Goal: Task Accomplishment & Management: Manage account settings

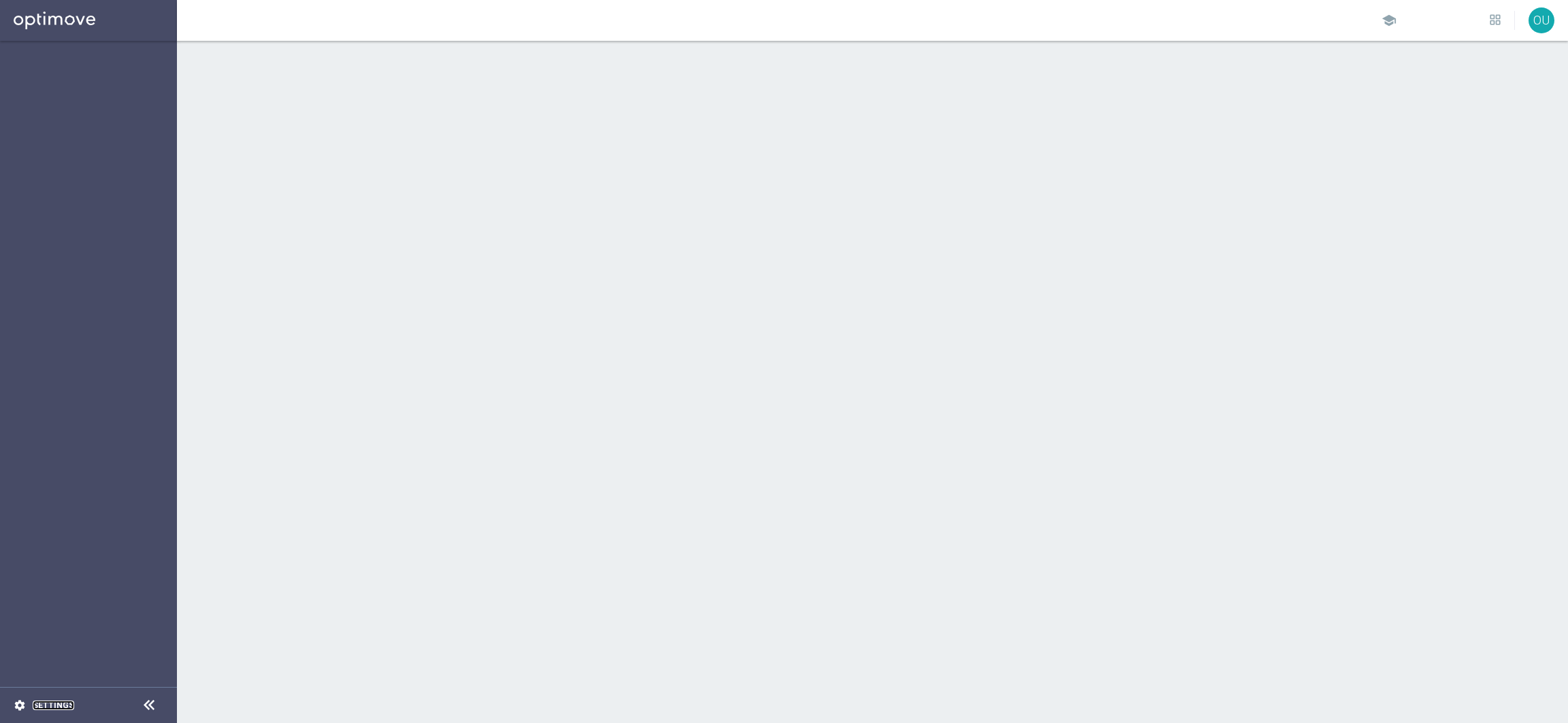
click at [58, 706] on link "Settings" at bounding box center [53, 705] width 41 height 8
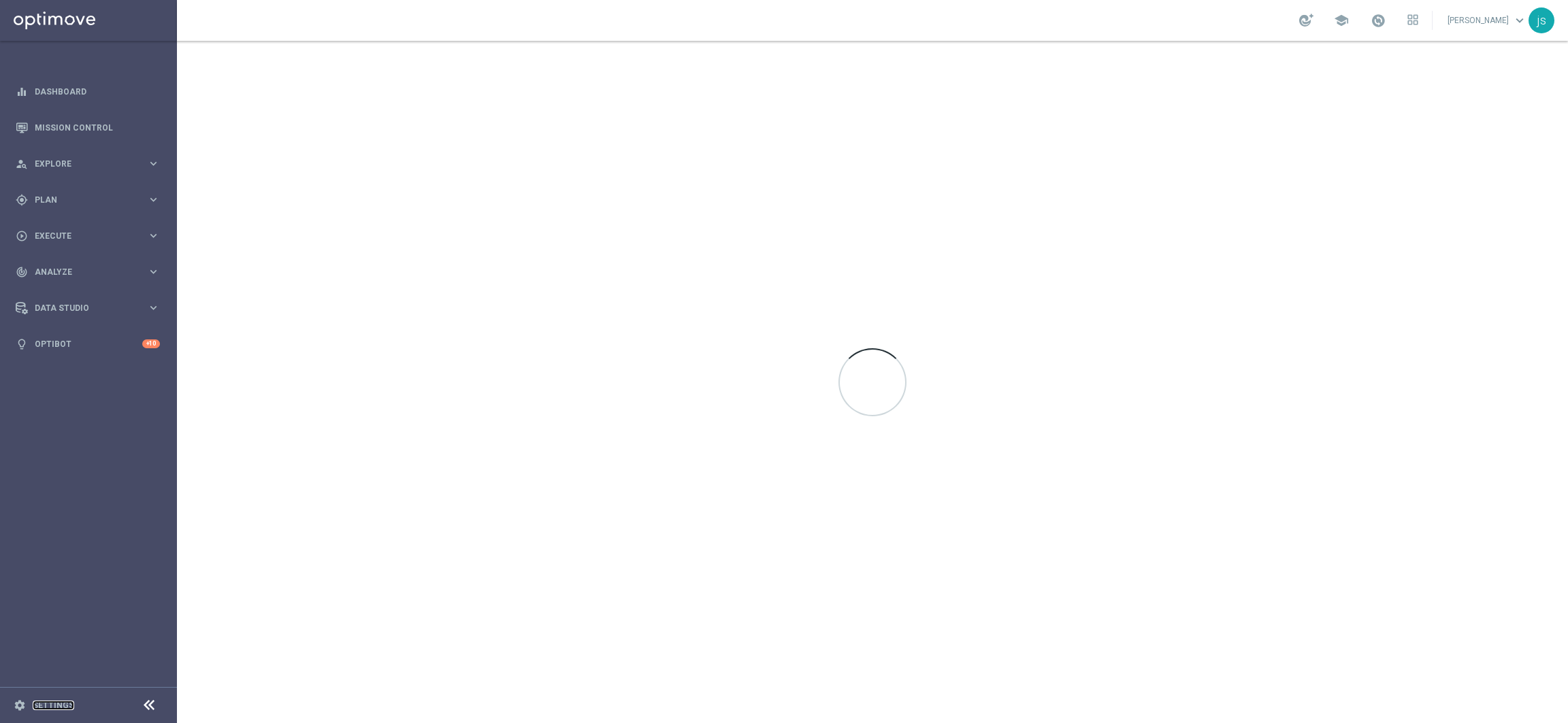
click at [59, 701] on link "Settings" at bounding box center [53, 705] width 41 height 8
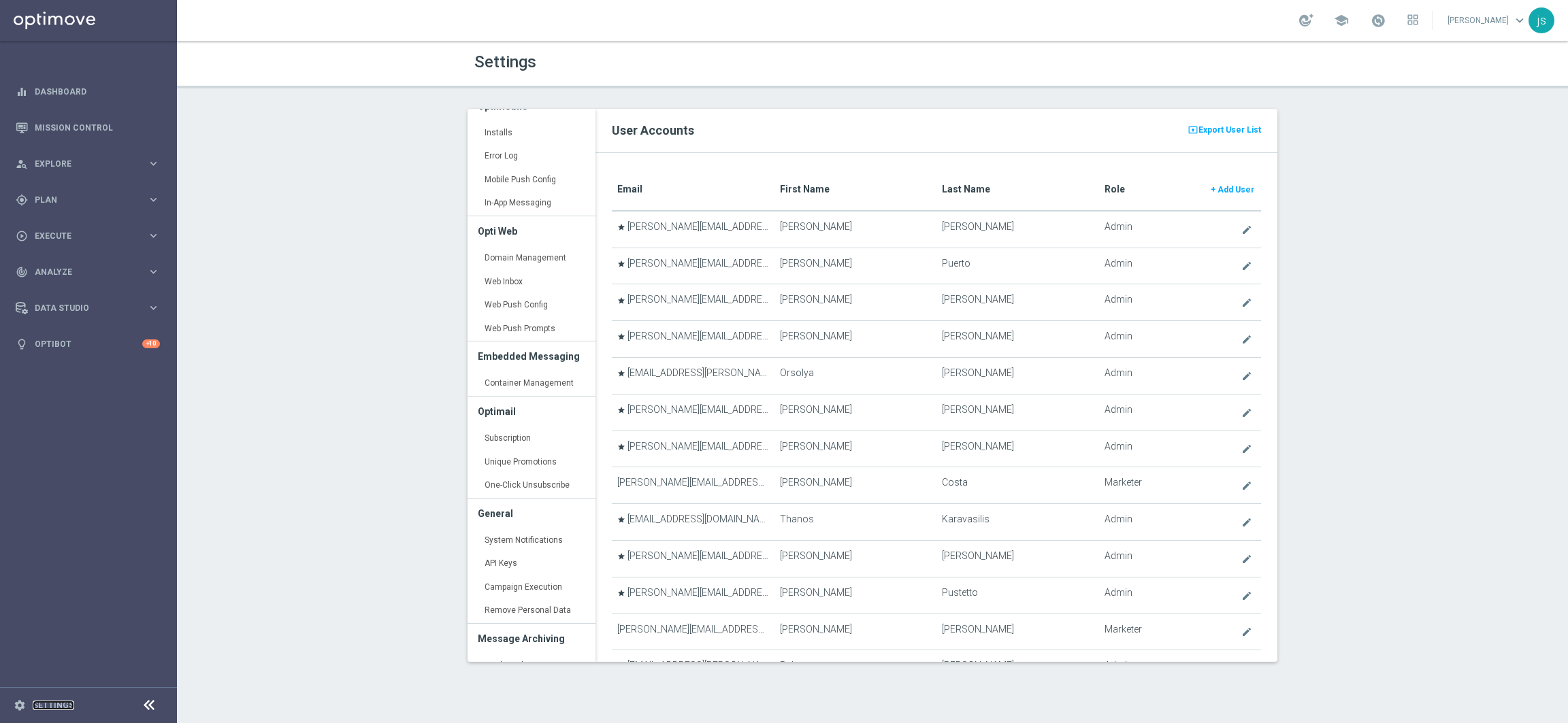
scroll to position [142, 0]
click at [536, 388] on link "Container Management keyboard_arrow_right" at bounding box center [532, 393] width 128 height 24
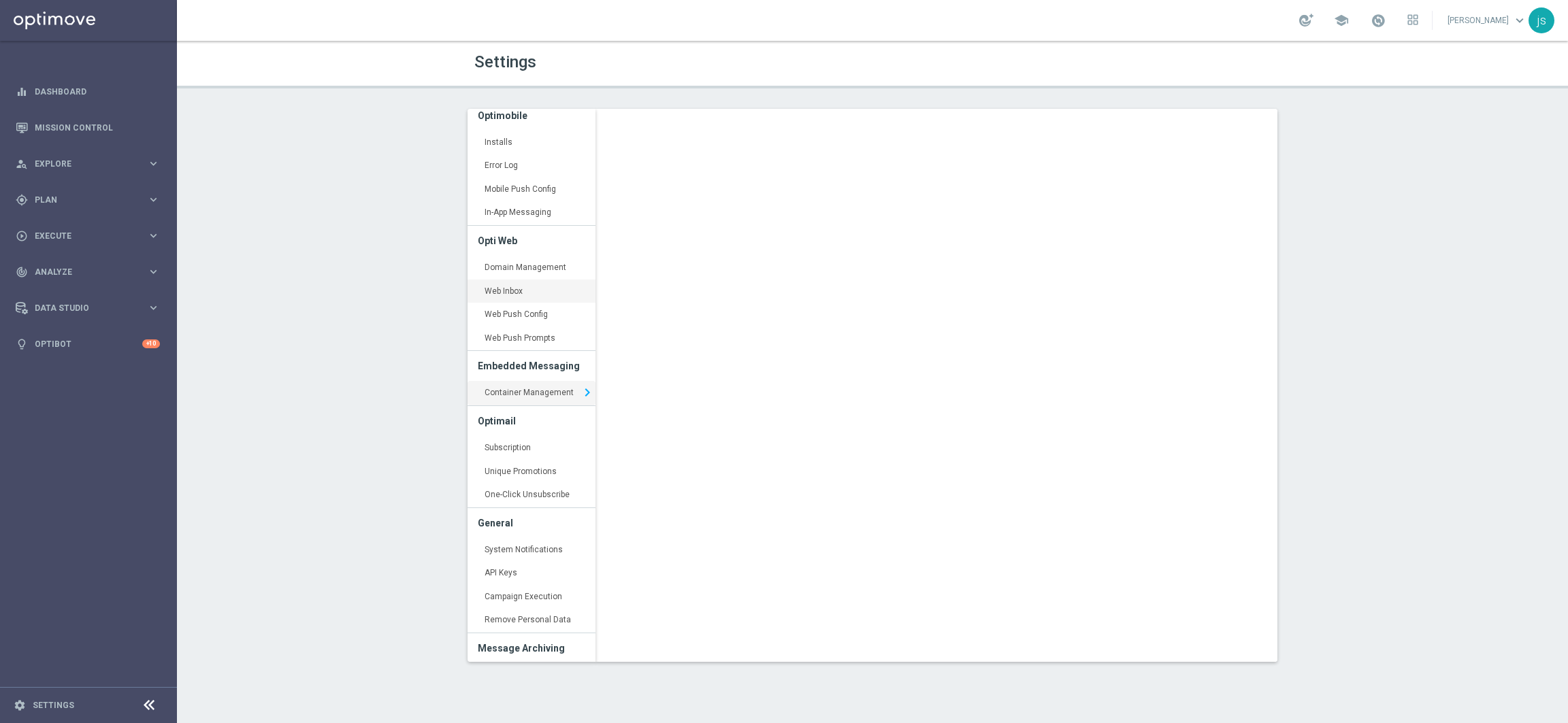
click at [527, 294] on link "Web Inbox keyboard_arrow_right" at bounding box center [532, 291] width 128 height 24
click at [67, 123] on link "Mission Control" at bounding box center [96, 128] width 125 height 36
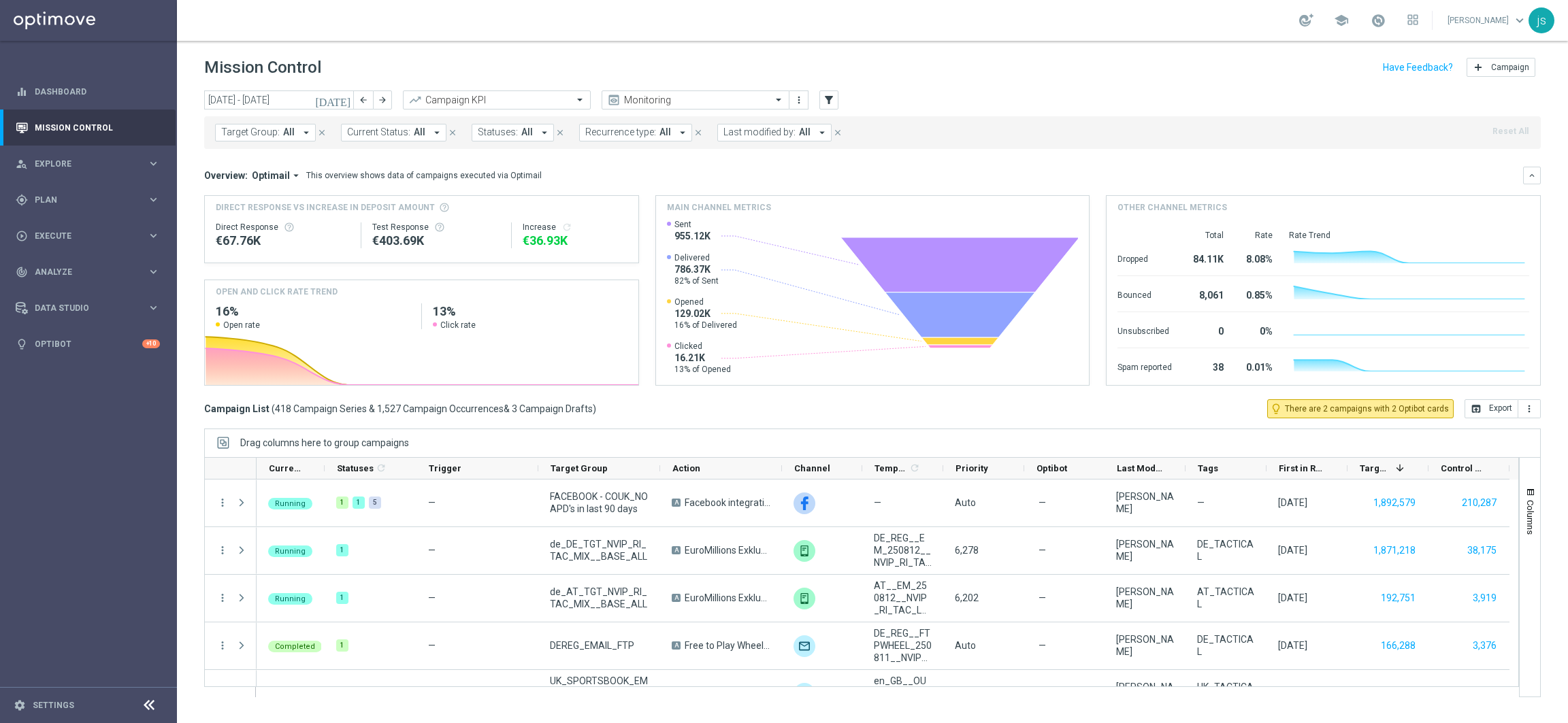
click at [268, 137] on span "Target Group:" at bounding box center [250, 132] width 59 height 12
click at [287, 223] on label "Jose Sepulveda Testing" at bounding box center [280, 218] width 91 height 8
type input "sepu"
click at [1052, 62] on div "Mission Control add Campaign" at bounding box center [872, 67] width 1336 height 26
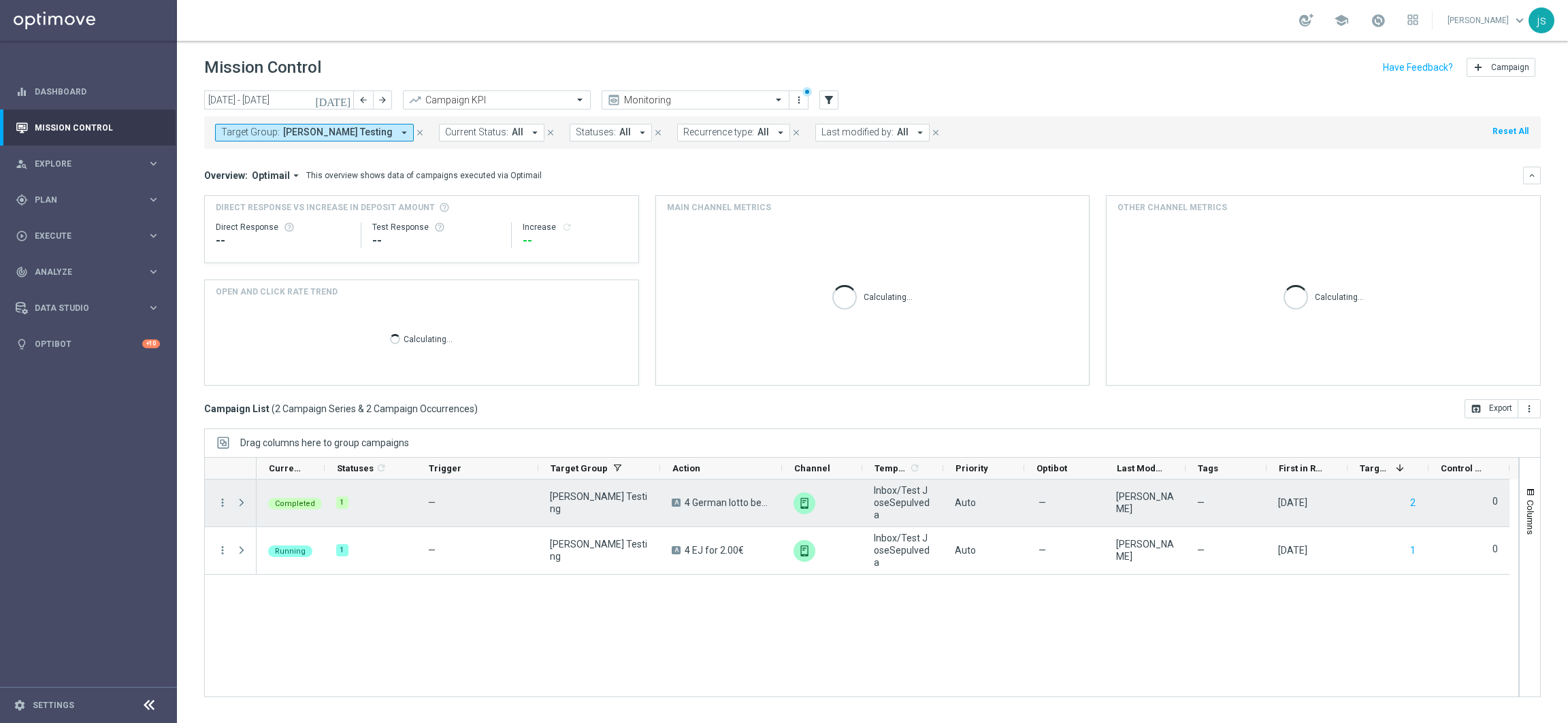
click at [244, 503] on span at bounding box center [242, 503] width 13 height 11
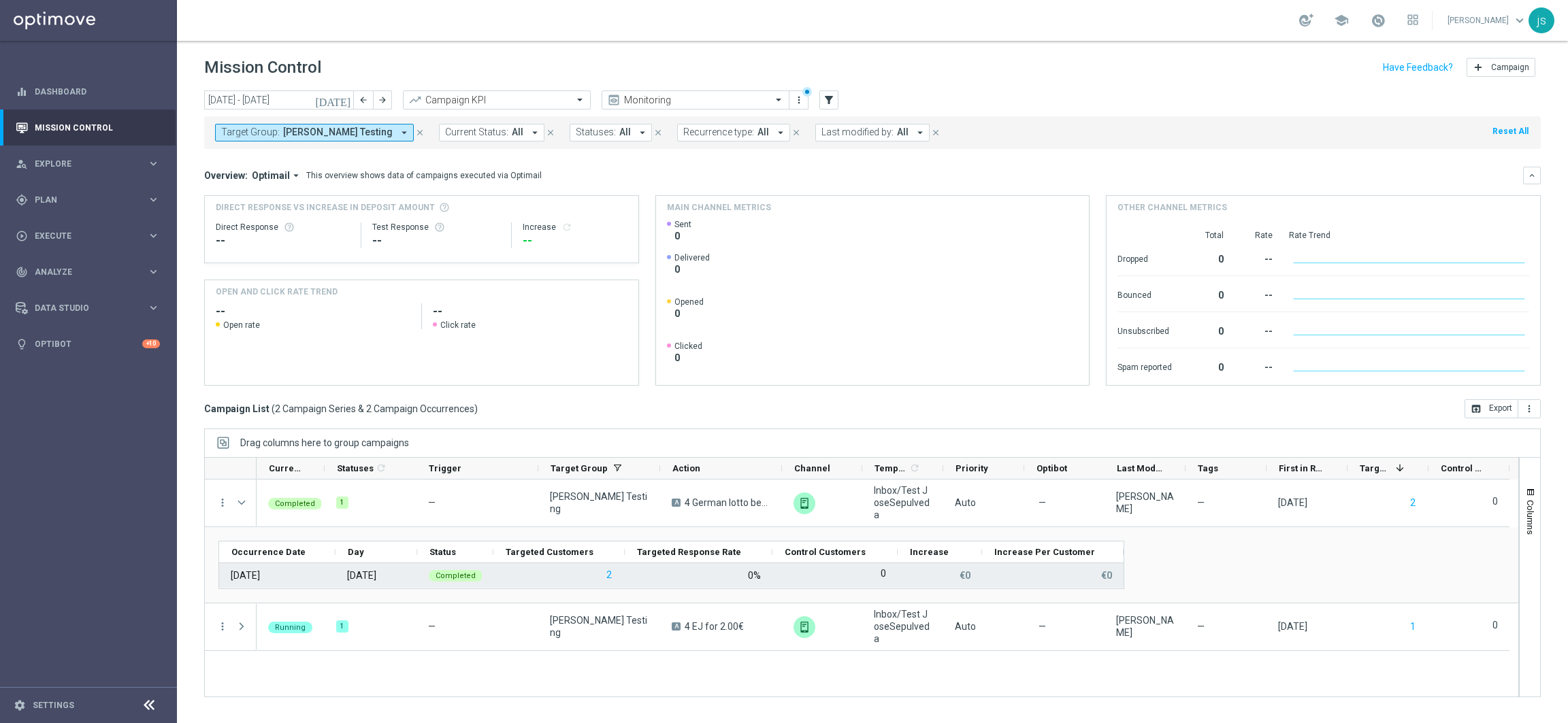
click at [260, 572] on div "11 Aug 2025" at bounding box center [245, 576] width 29 height 13
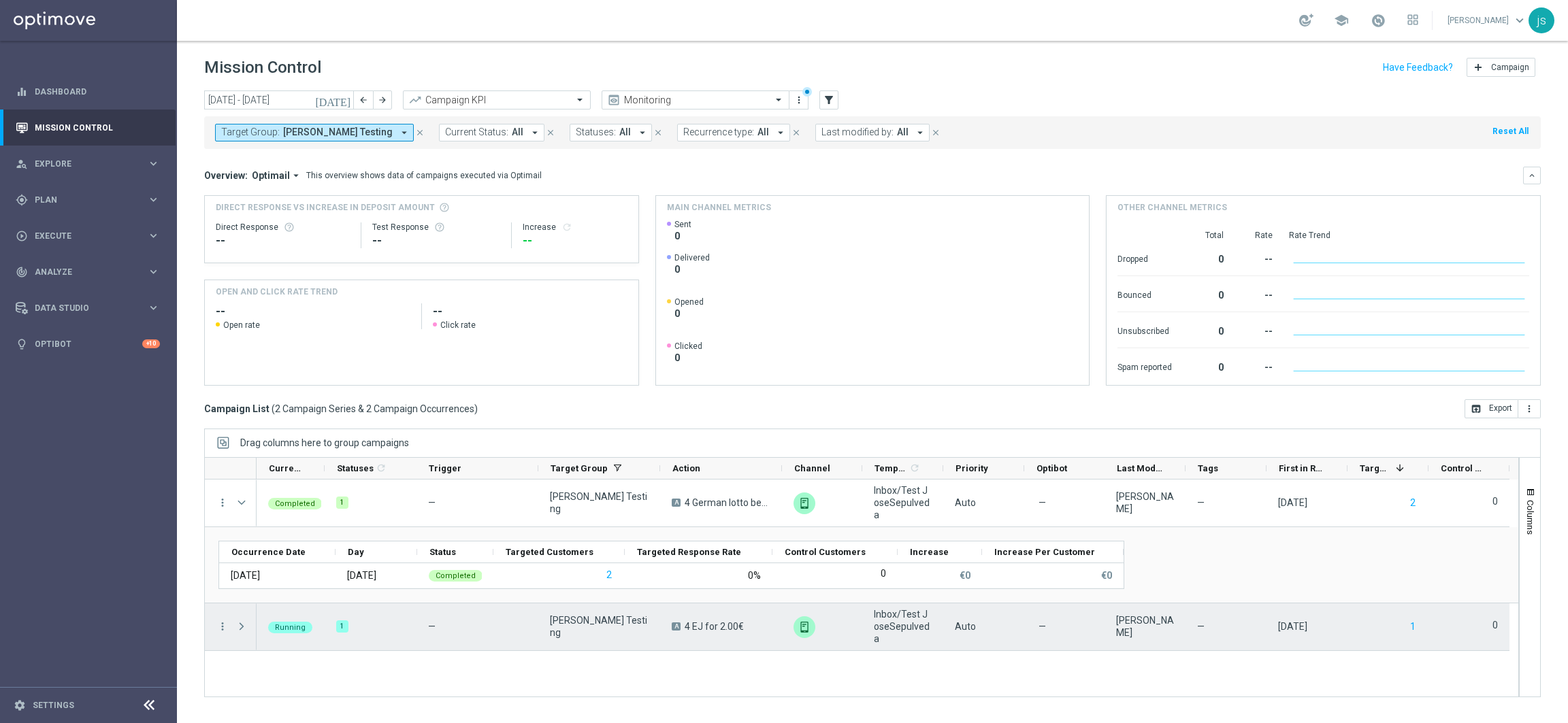
drag, startPoint x: 243, startPoint y: 630, endPoint x: 381, endPoint y: 553, distance: 158.0
click at [243, 630] on span at bounding box center [242, 627] width 13 height 11
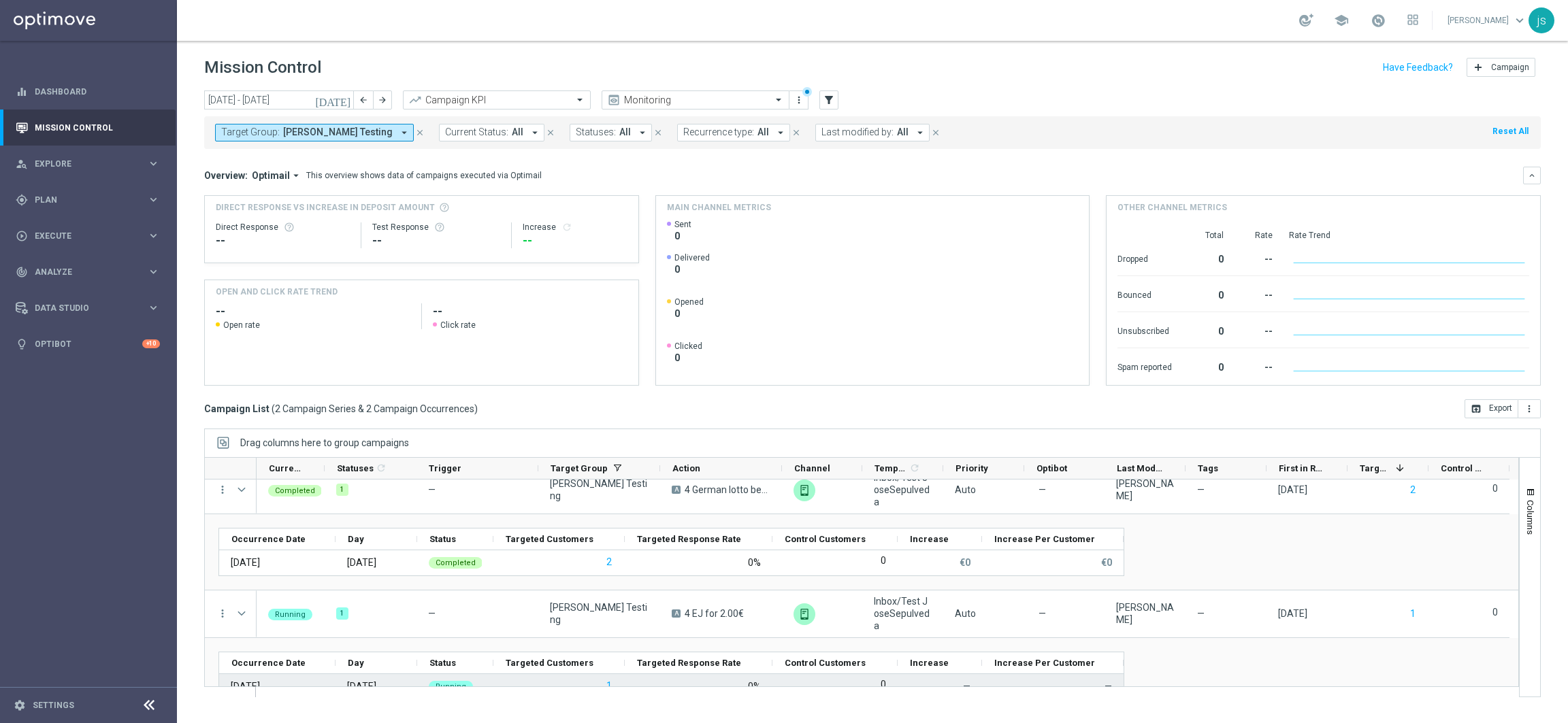
scroll to position [2, 0]
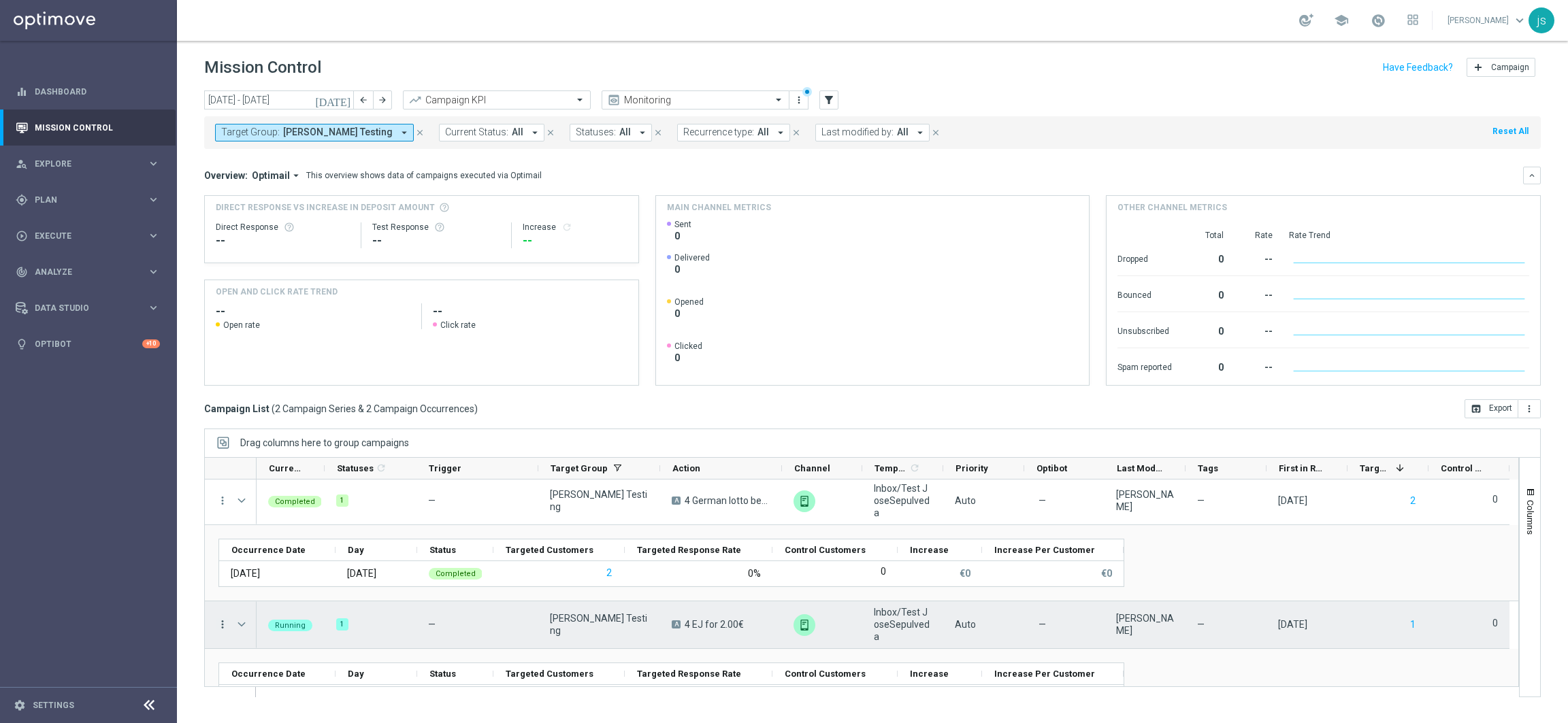
click at [220, 623] on icon "more_vert" at bounding box center [223, 625] width 13 height 13
click at [326, 471] on div "list Campaign Details" at bounding box center [306, 463] width 153 height 19
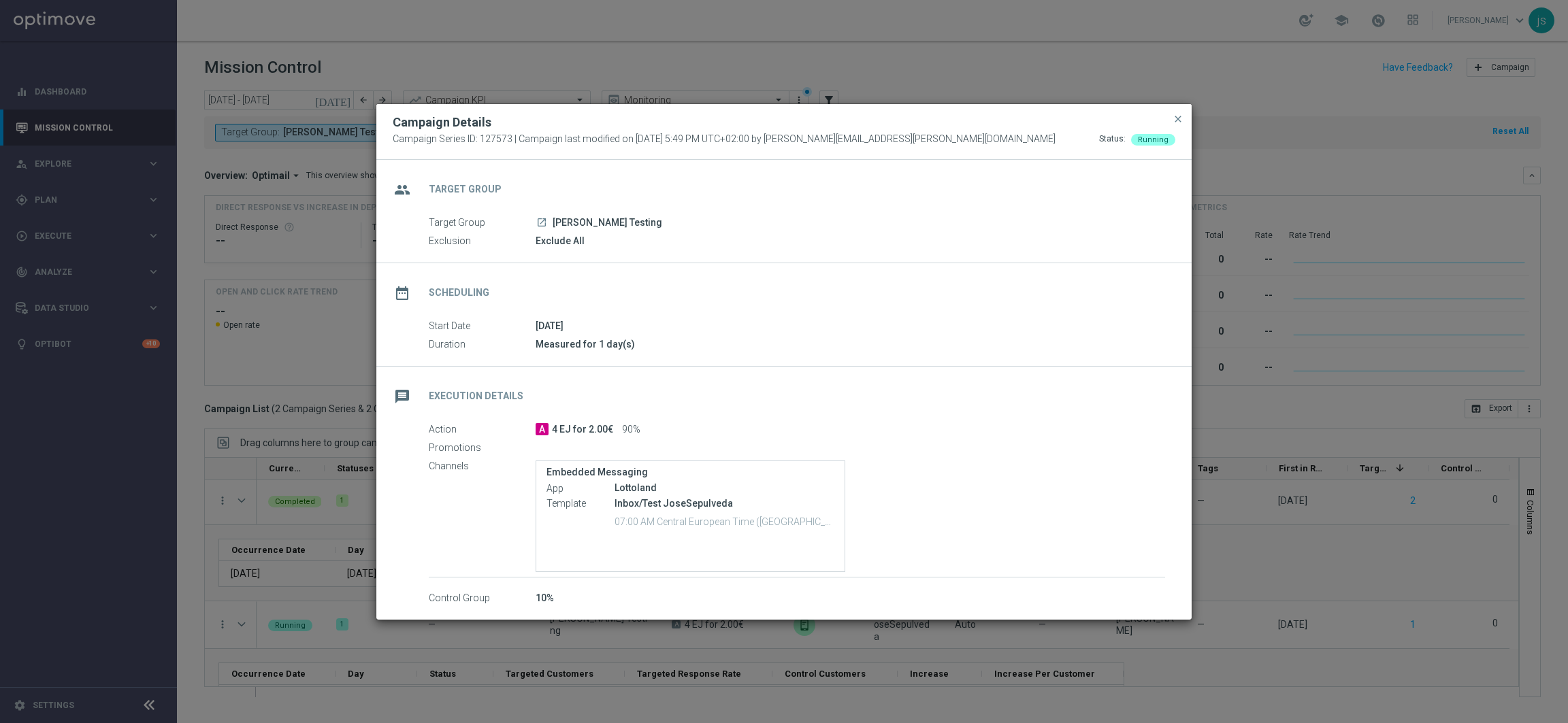
click at [1174, 118] on span "close" at bounding box center [1178, 119] width 11 height 11
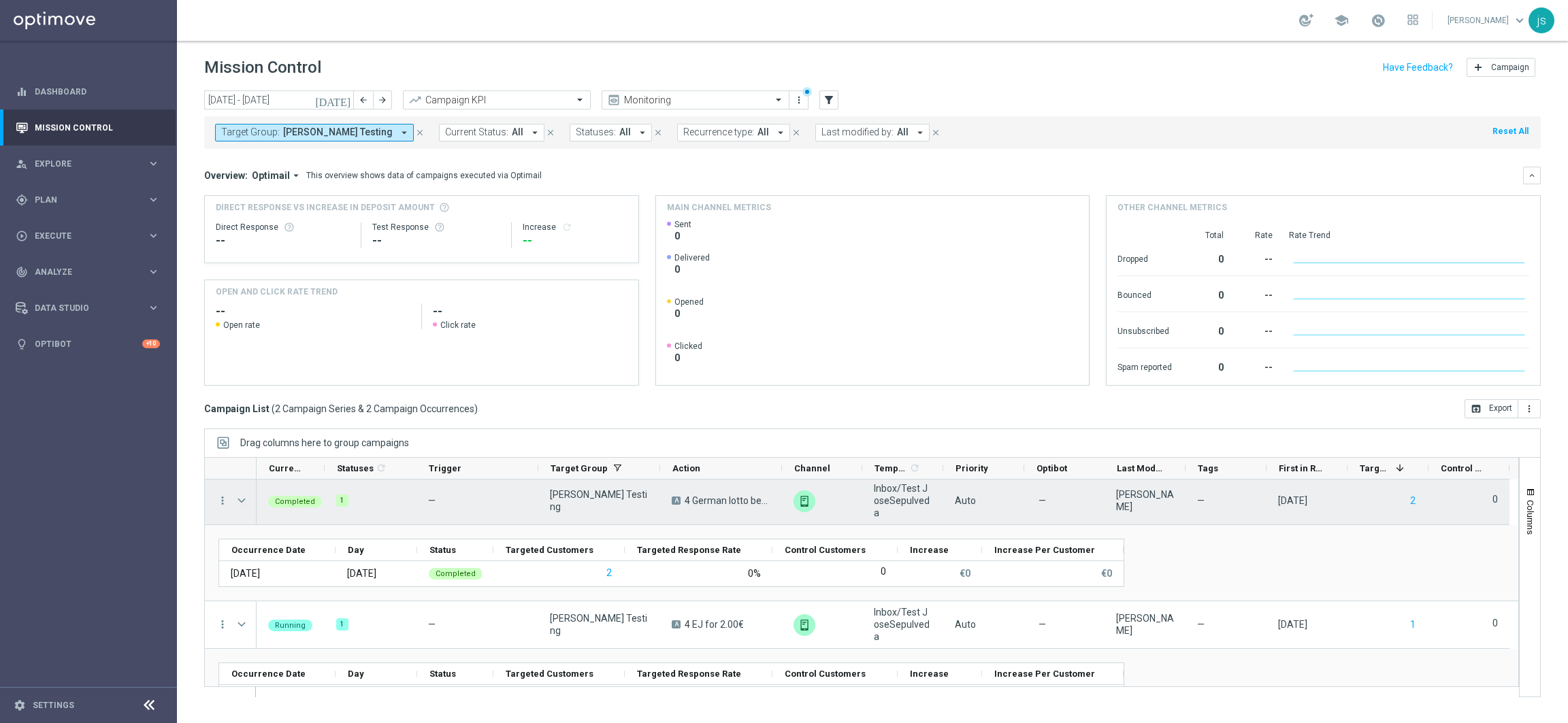
click at [240, 496] on span at bounding box center [242, 500] width 13 height 11
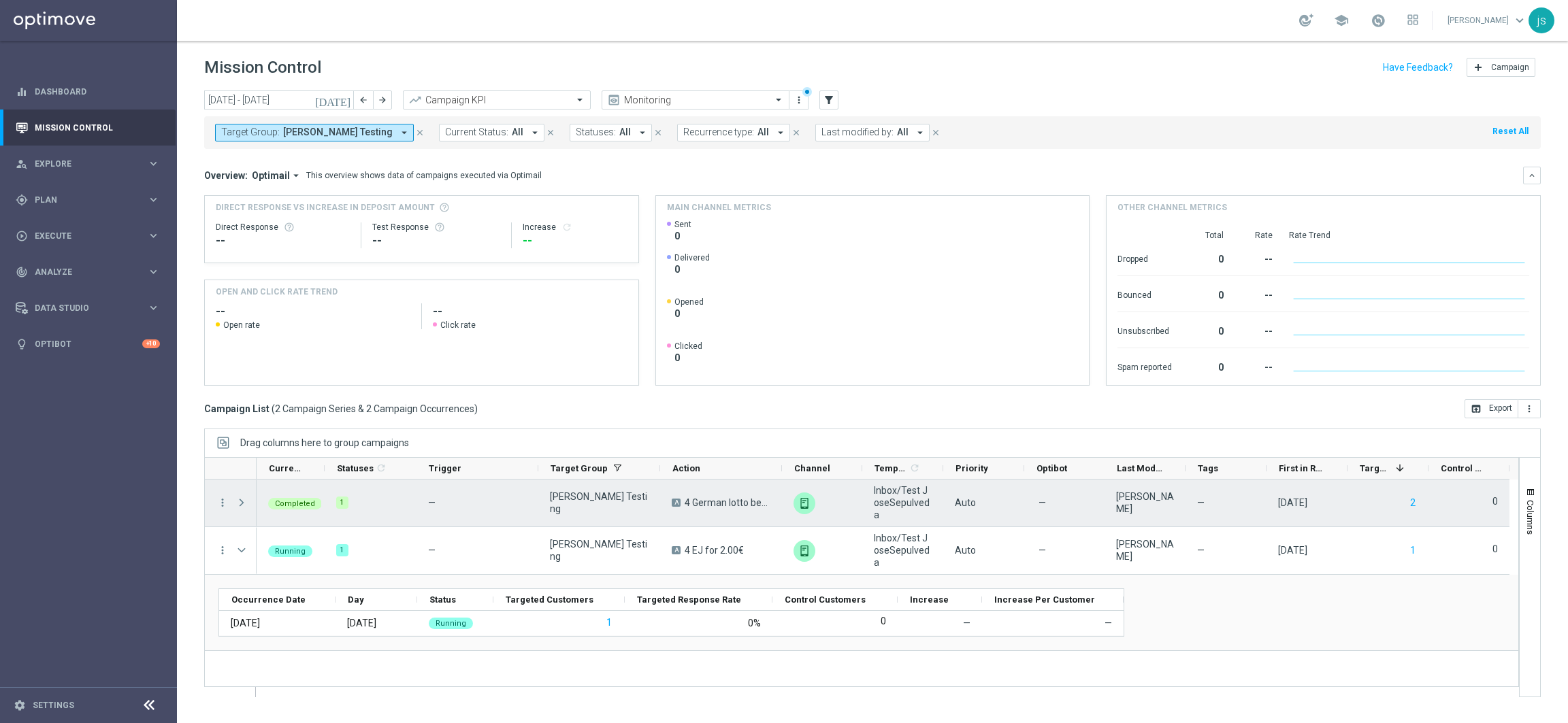
scroll to position [0, 0]
click at [240, 495] on span at bounding box center [243, 503] width 15 height 27
click at [239, 503] on span at bounding box center [242, 503] width 13 height 11
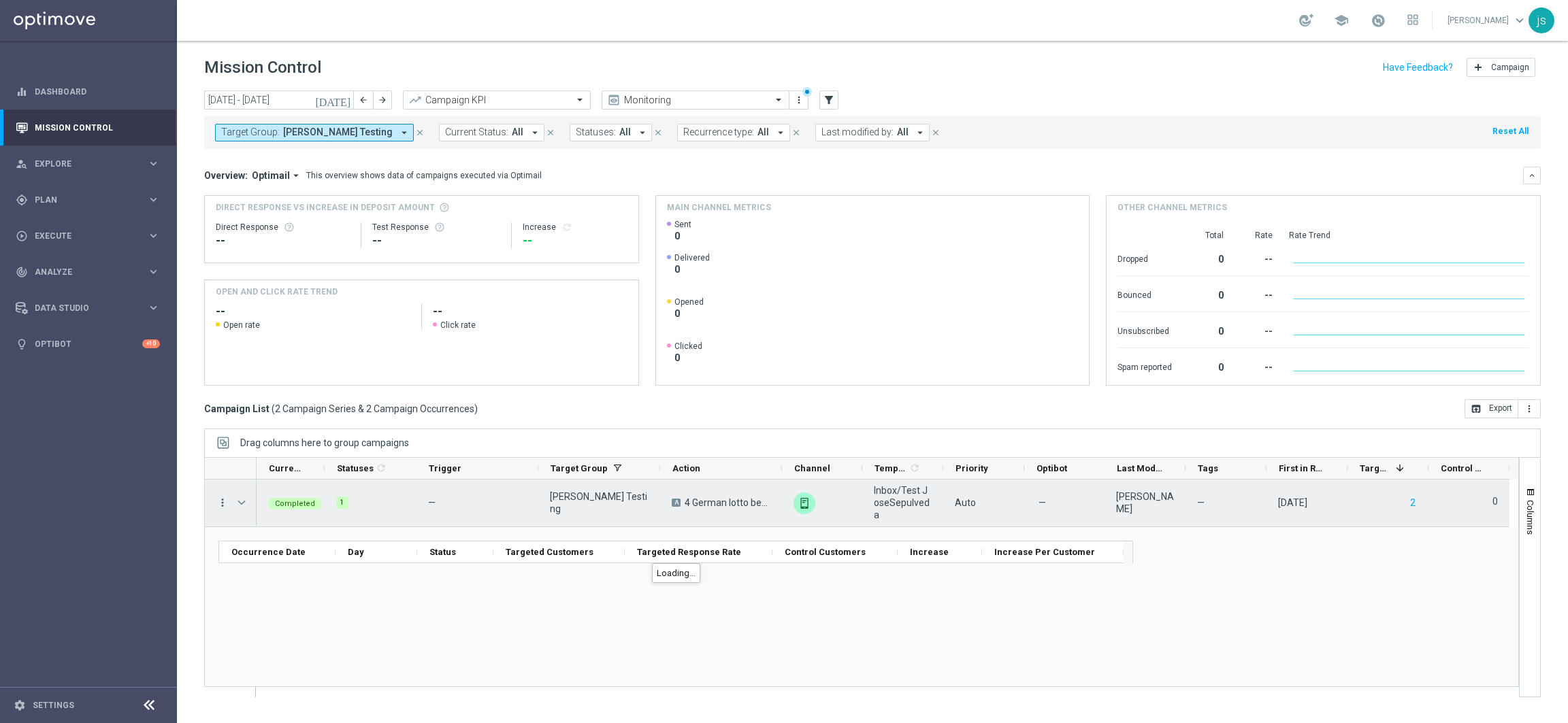
click at [221, 505] on icon "more_vert" at bounding box center [223, 503] width 13 height 13
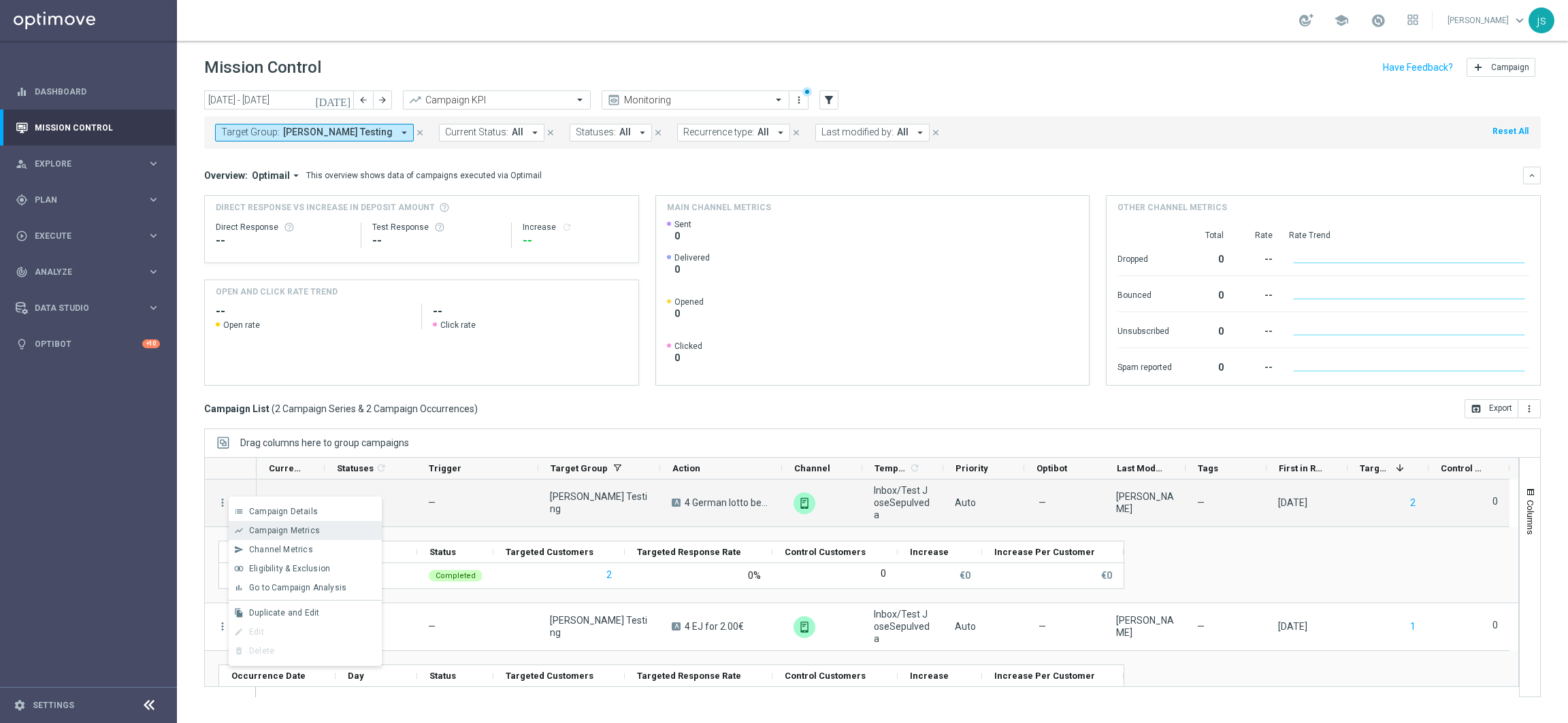
click at [295, 530] on span "Campaign Metrics" at bounding box center [284, 530] width 70 height 10
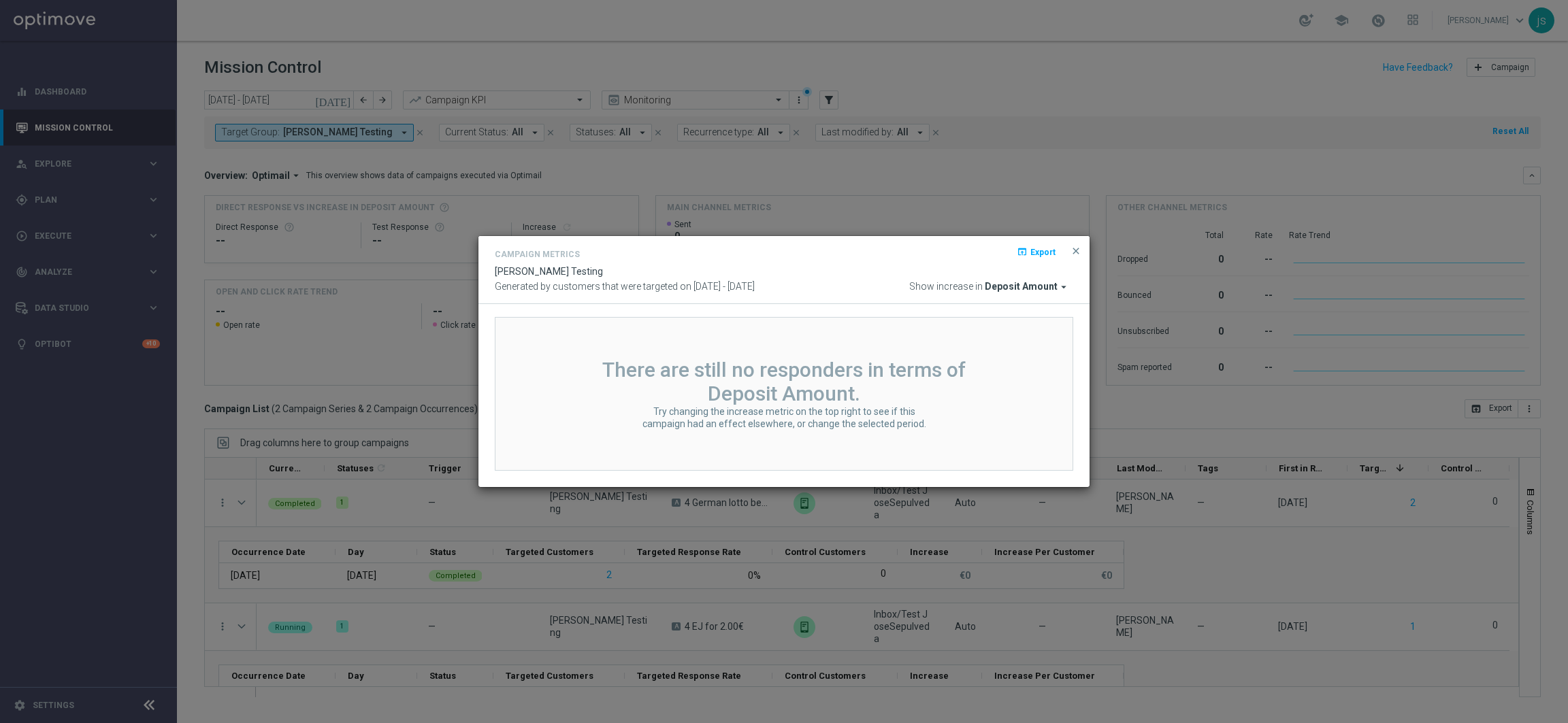
click at [1061, 285] on icon "arrow_drop_down" at bounding box center [1064, 288] width 13 height 13
drag, startPoint x: 1056, startPoint y: 287, endPoint x: 1075, endPoint y: 261, distance: 32.2
click at [1057, 287] on span "Deposit Amount" at bounding box center [1021, 288] width 73 height 13
click at [1077, 253] on span "close" at bounding box center [1076, 251] width 11 height 11
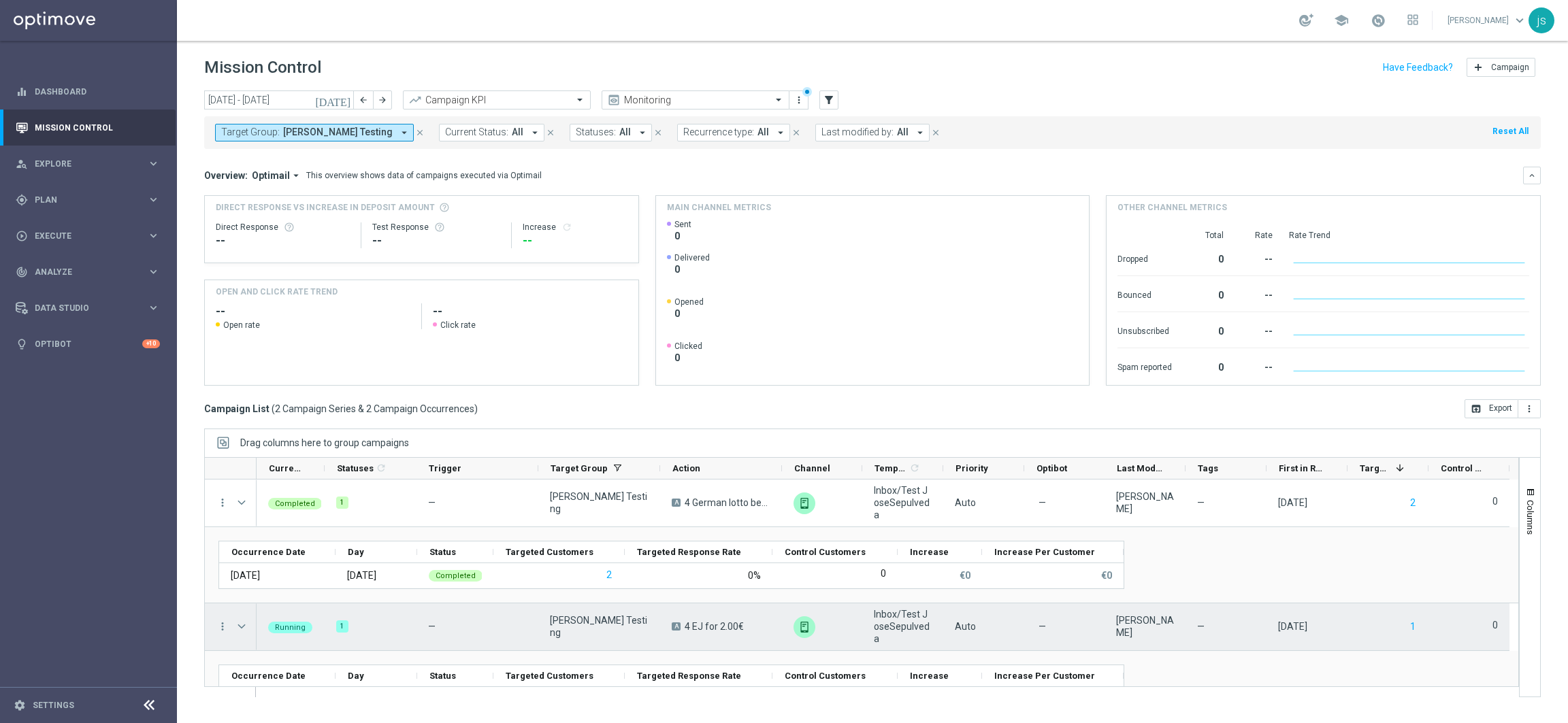
drag, startPoint x: 245, startPoint y: 626, endPoint x: 260, endPoint y: 609, distance: 22.7
click at [245, 626] on span "Press SPACE to select this row." at bounding box center [242, 627] width 13 height 11
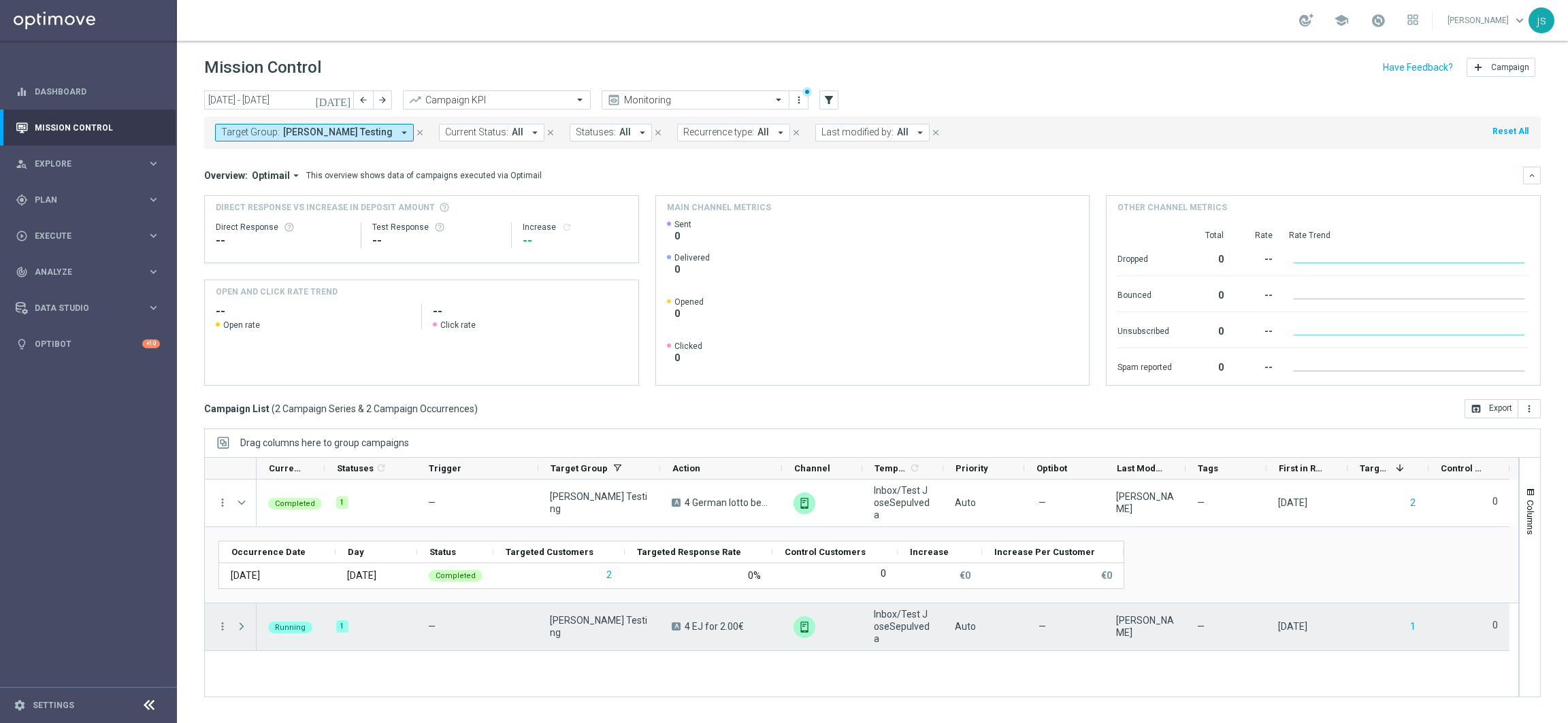
drag, startPoint x: 245, startPoint y: 626, endPoint x: 249, endPoint y: 607, distance: 19.4
click at [245, 627] on span "Press SPACE to select this row." at bounding box center [242, 627] width 13 height 11
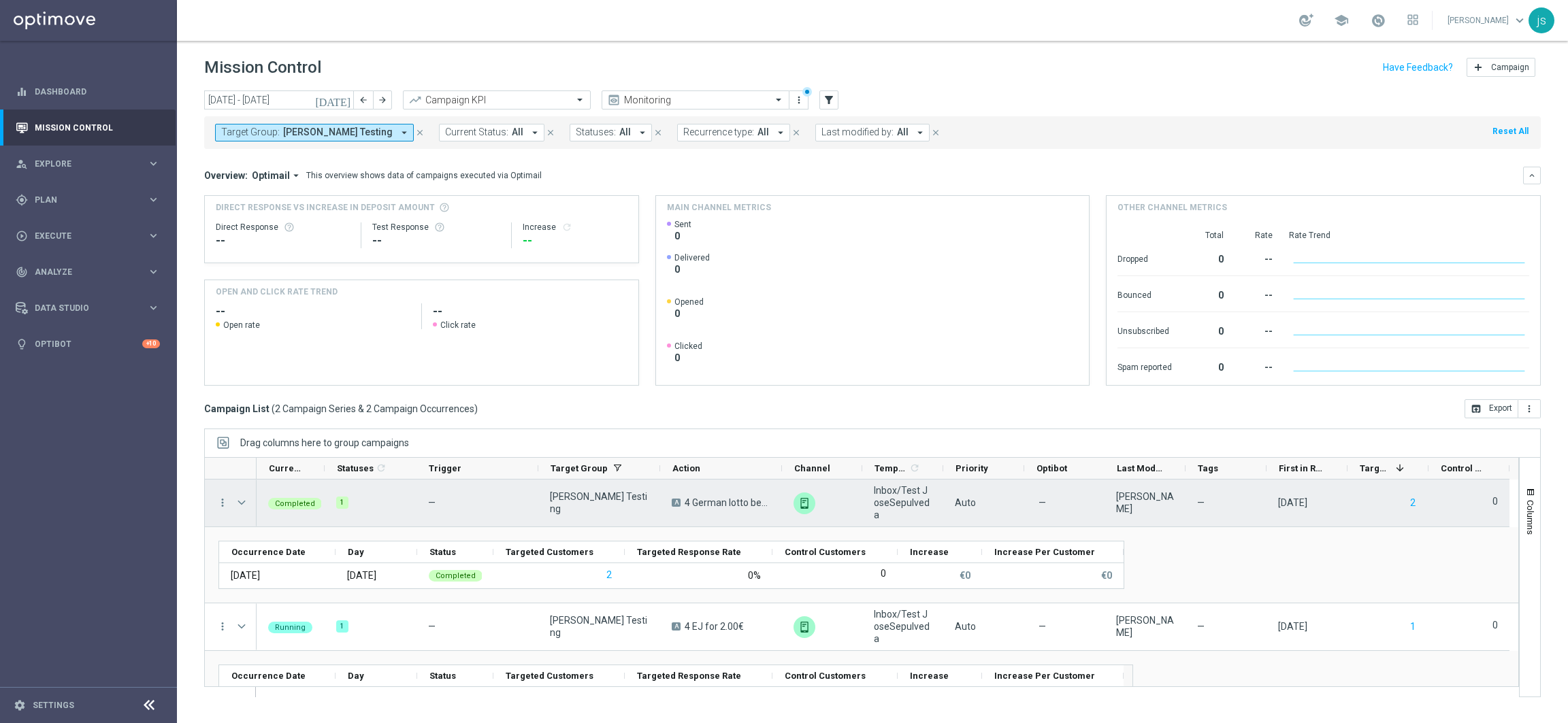
drag, startPoint x: 244, startPoint y: 499, endPoint x: 283, endPoint y: 476, distance: 45.3
click at [245, 499] on span "Press SPACE to select this row." at bounding box center [242, 503] width 13 height 11
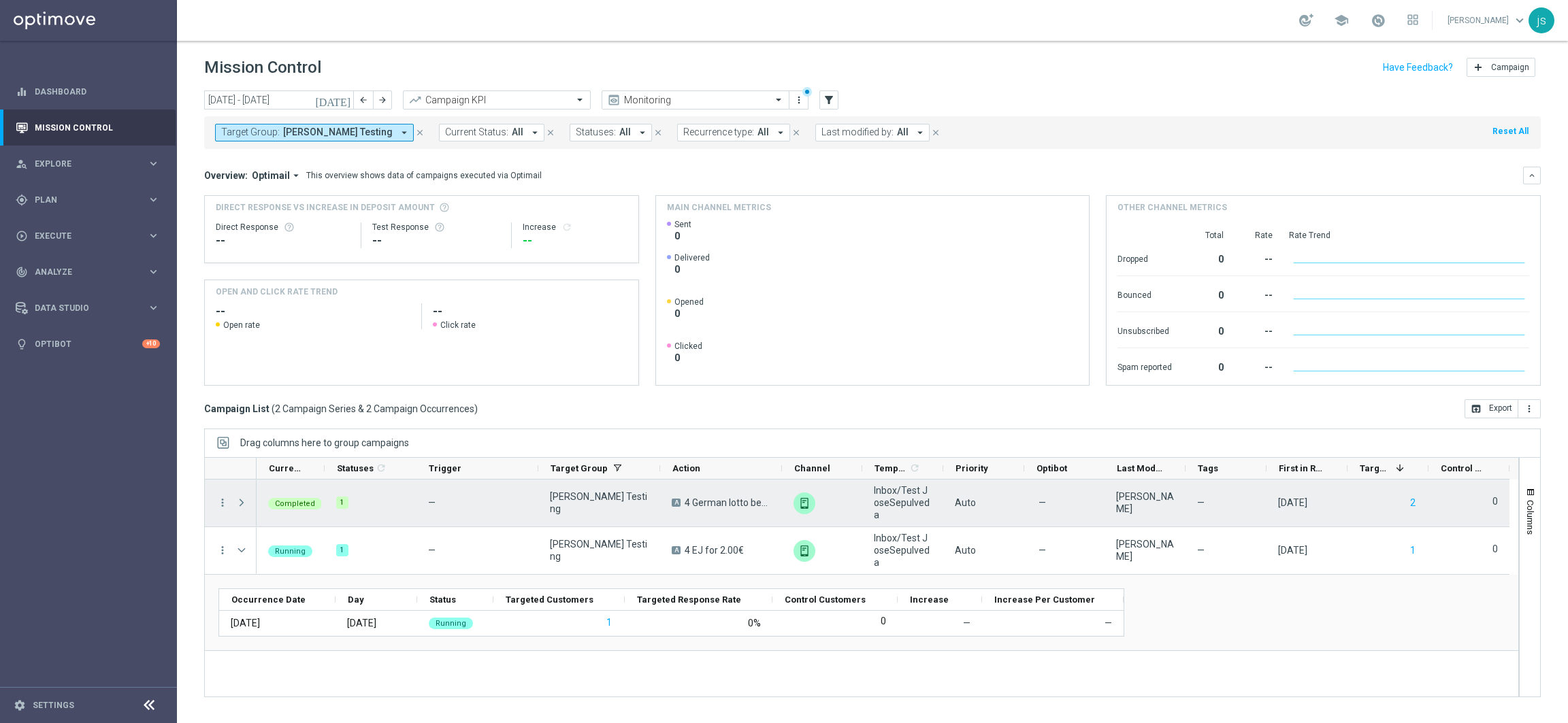
click at [243, 504] on span "Press SPACE to select this row." at bounding box center [242, 503] width 13 height 11
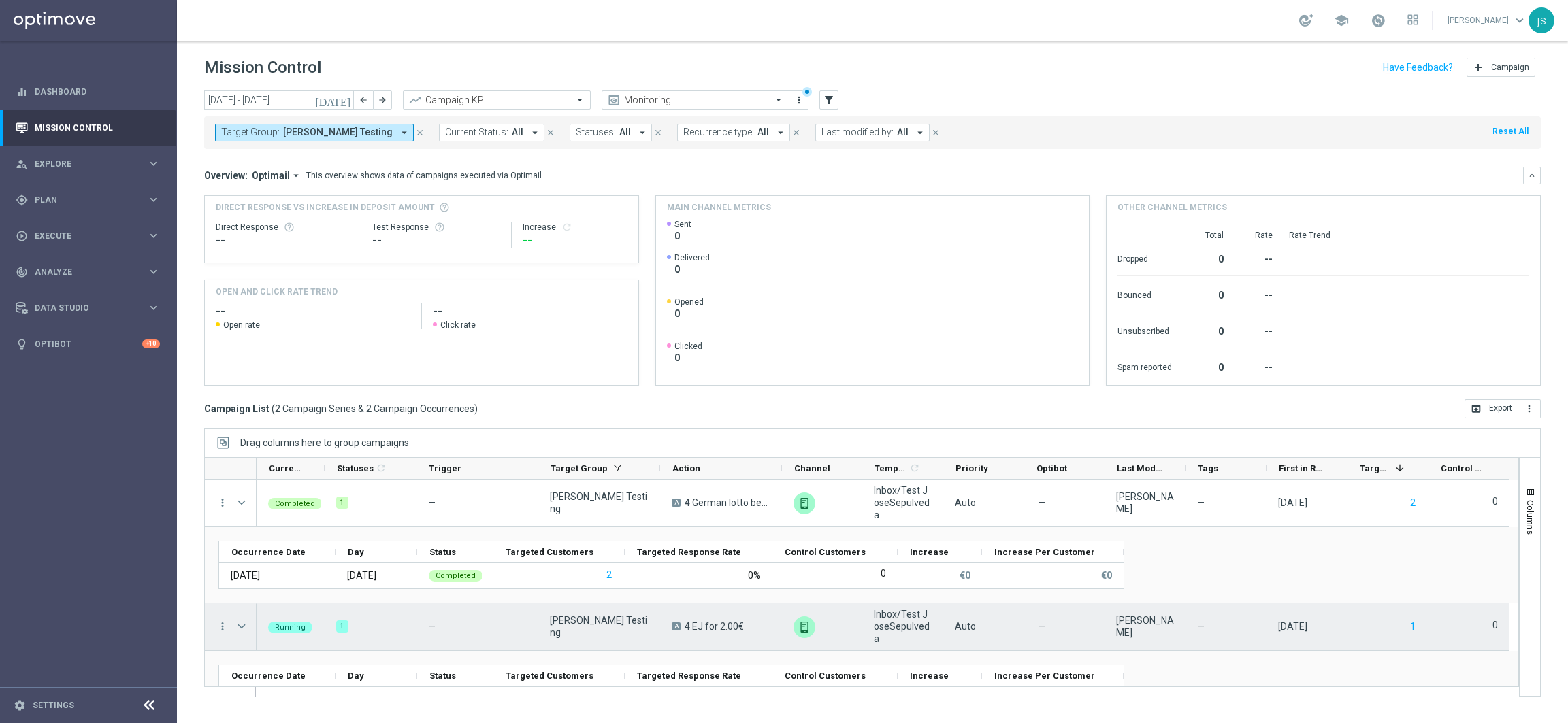
scroll to position [41, 0]
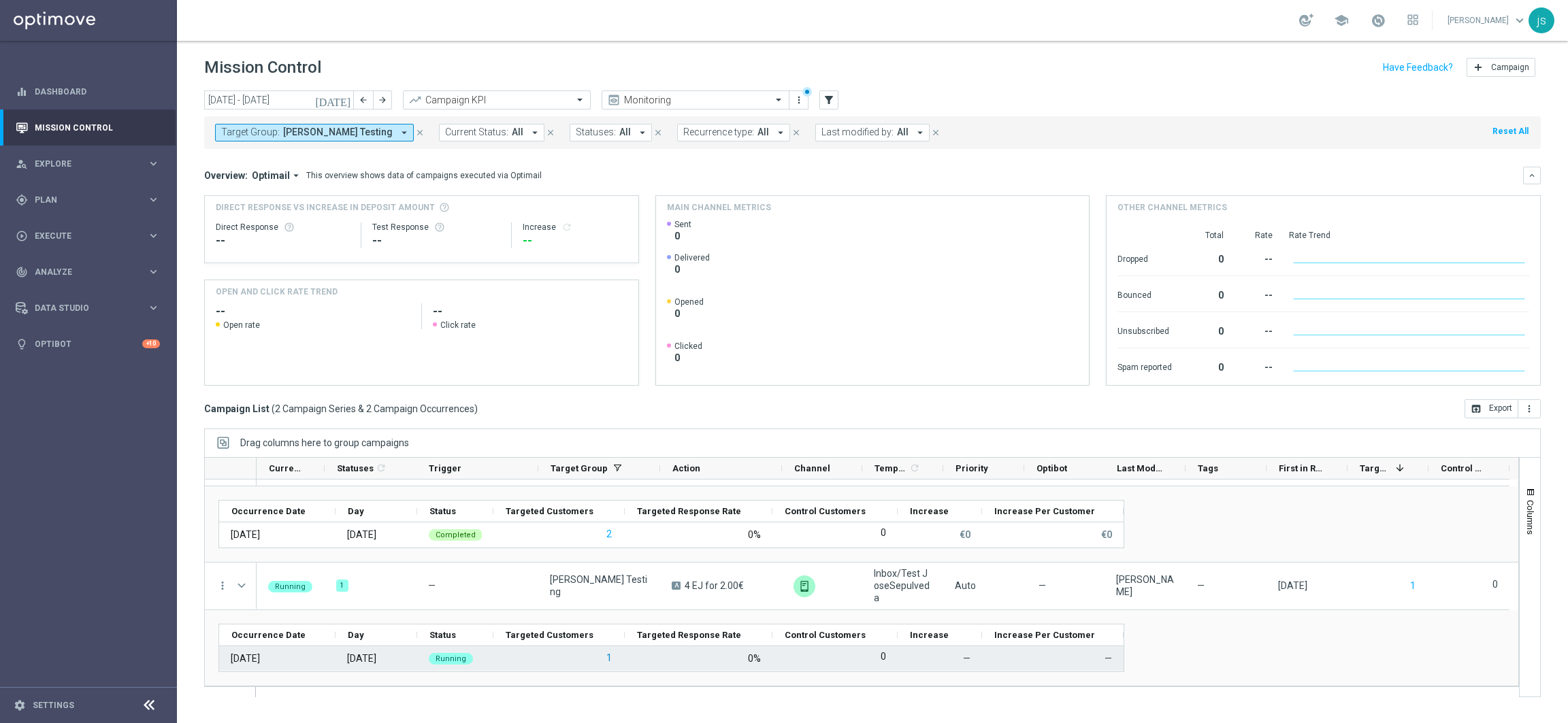
click at [610, 657] on button "1" at bounding box center [609, 658] width 8 height 17
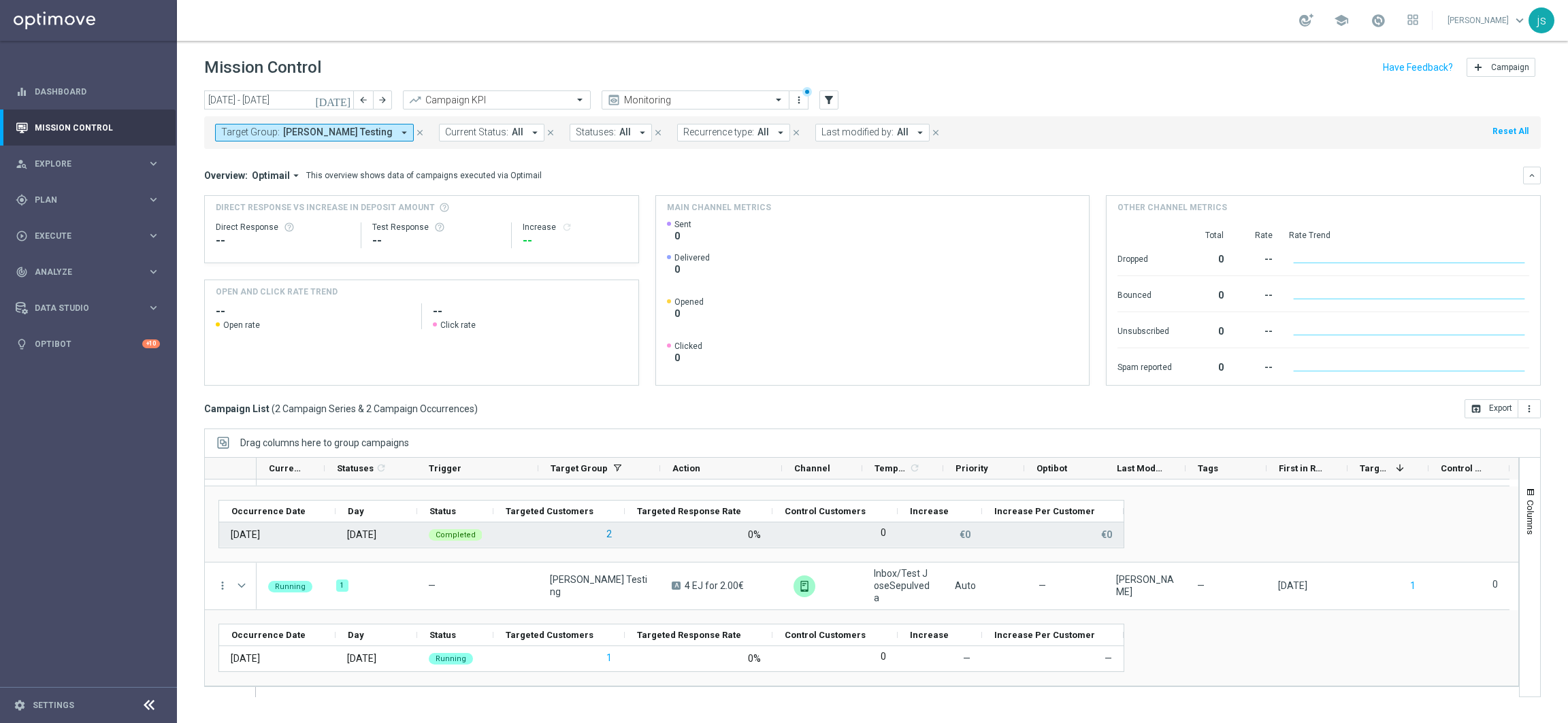
click at [607, 534] on button "2" at bounding box center [609, 534] width 8 height 17
click at [184, 434] on div "today 11 Aug 2025 - 17 Aug 2025 arrow_back arrow_forward Campaign KPI trending_…" at bounding box center [872, 400] width 1391 height 620
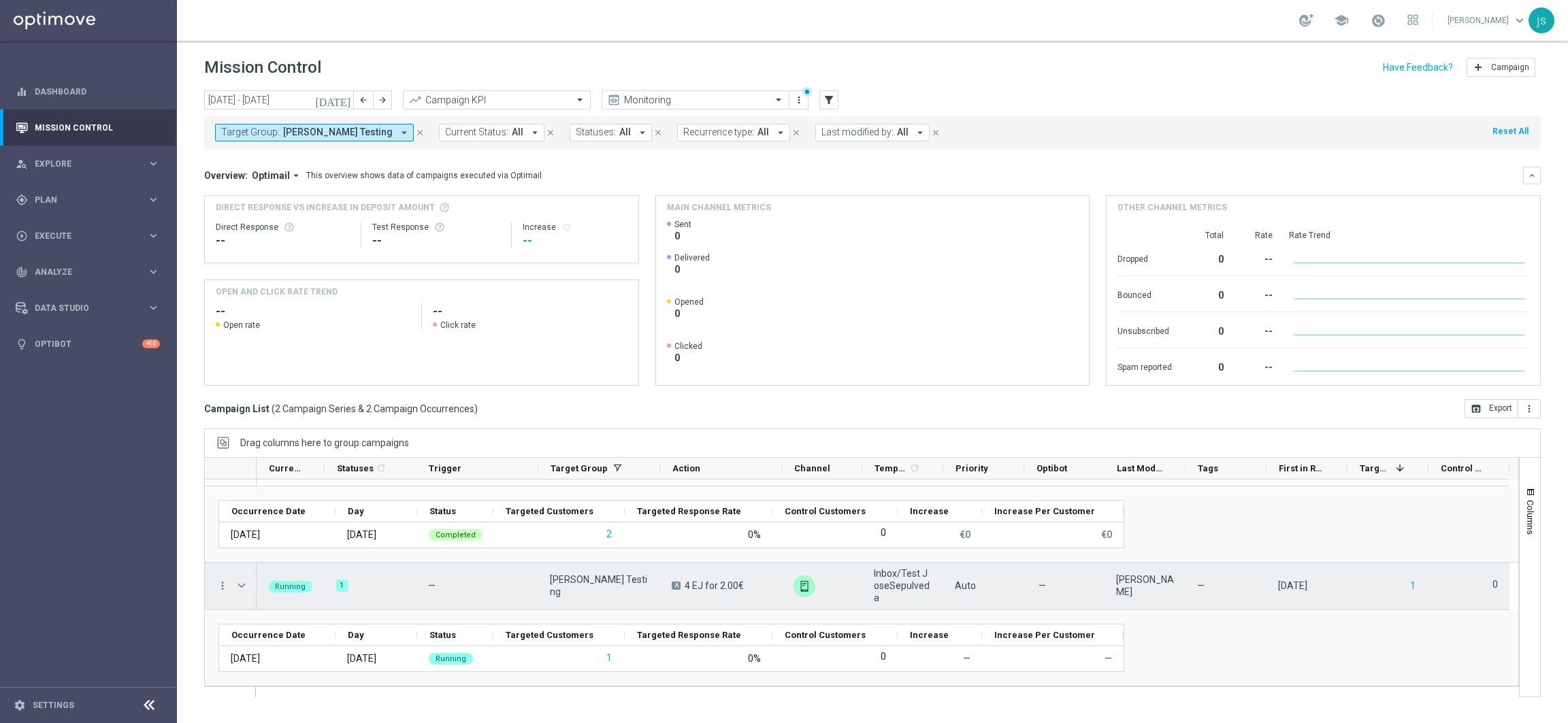
drag, startPoint x: 243, startPoint y: 587, endPoint x: 243, endPoint y: 579, distance: 8.0
click at [243, 587] on span "Press SPACE to select this row." at bounding box center [242, 586] width 13 height 11
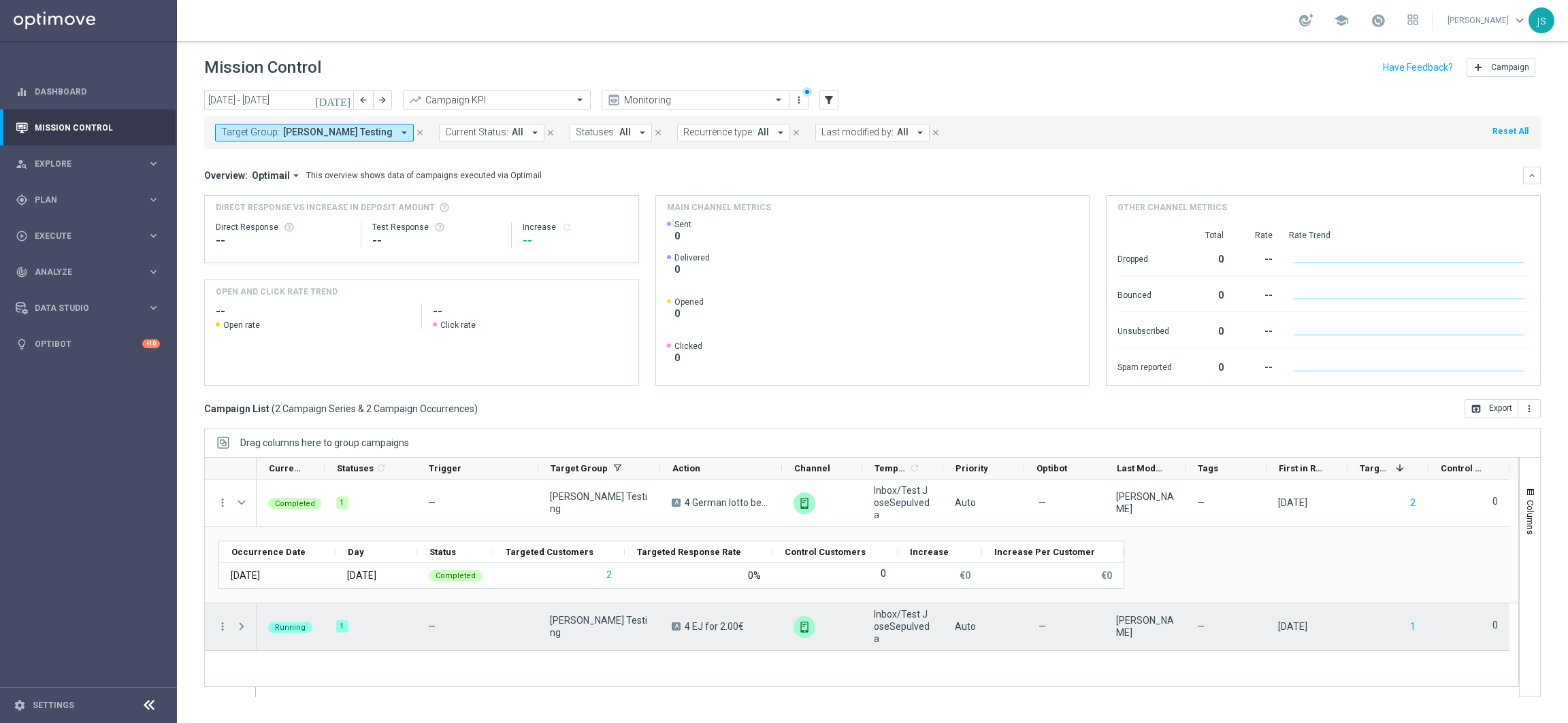
click at [242, 687] on div "11 Aug 2025 Monday Completed 2 0% 0 €0 €0" at bounding box center [671, 700] width 904 height 25
click at [243, 627] on span "Press SPACE to select this row." at bounding box center [242, 627] width 13 height 11
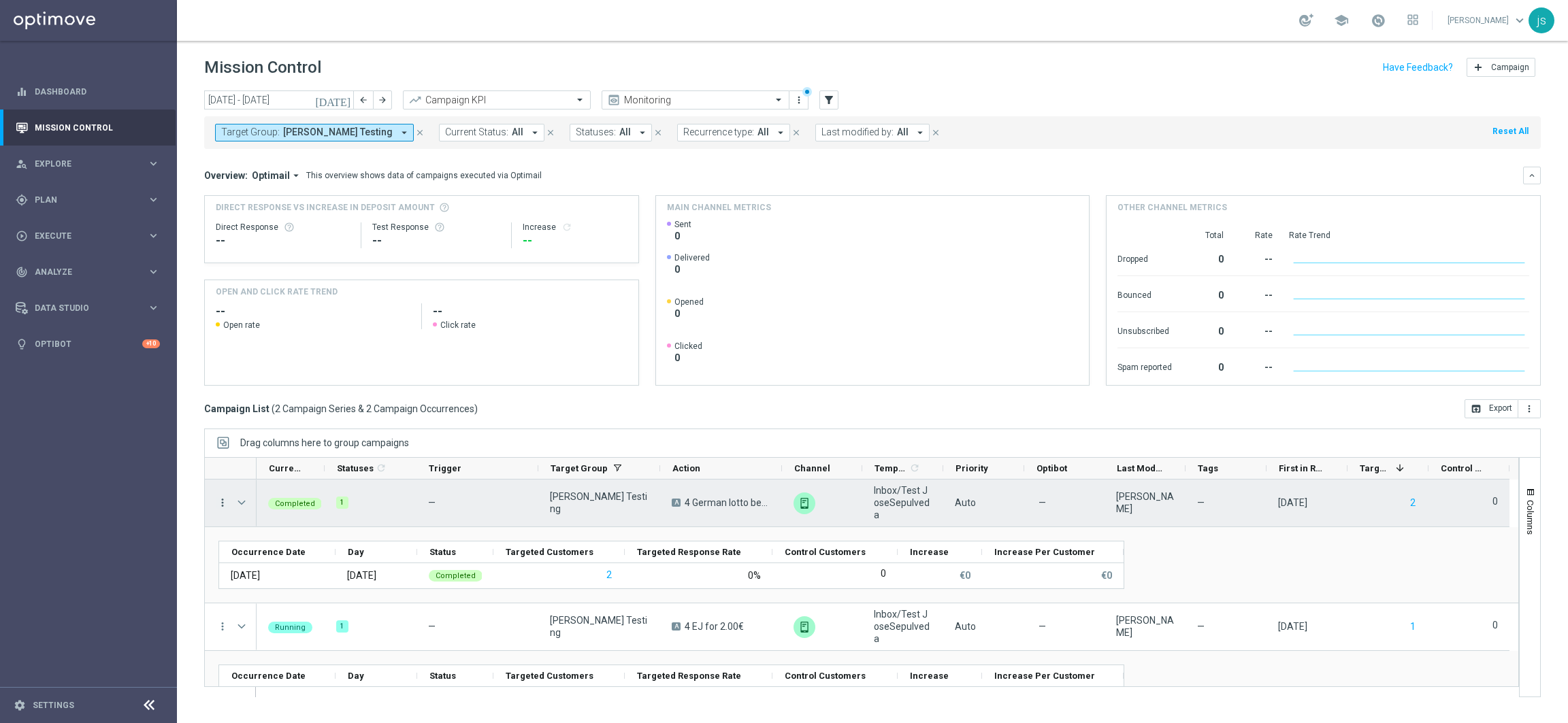
click at [225, 500] on icon "more_vert" at bounding box center [223, 503] width 13 height 13
click at [309, 504] on div "list Campaign Details" at bounding box center [306, 511] width 153 height 19
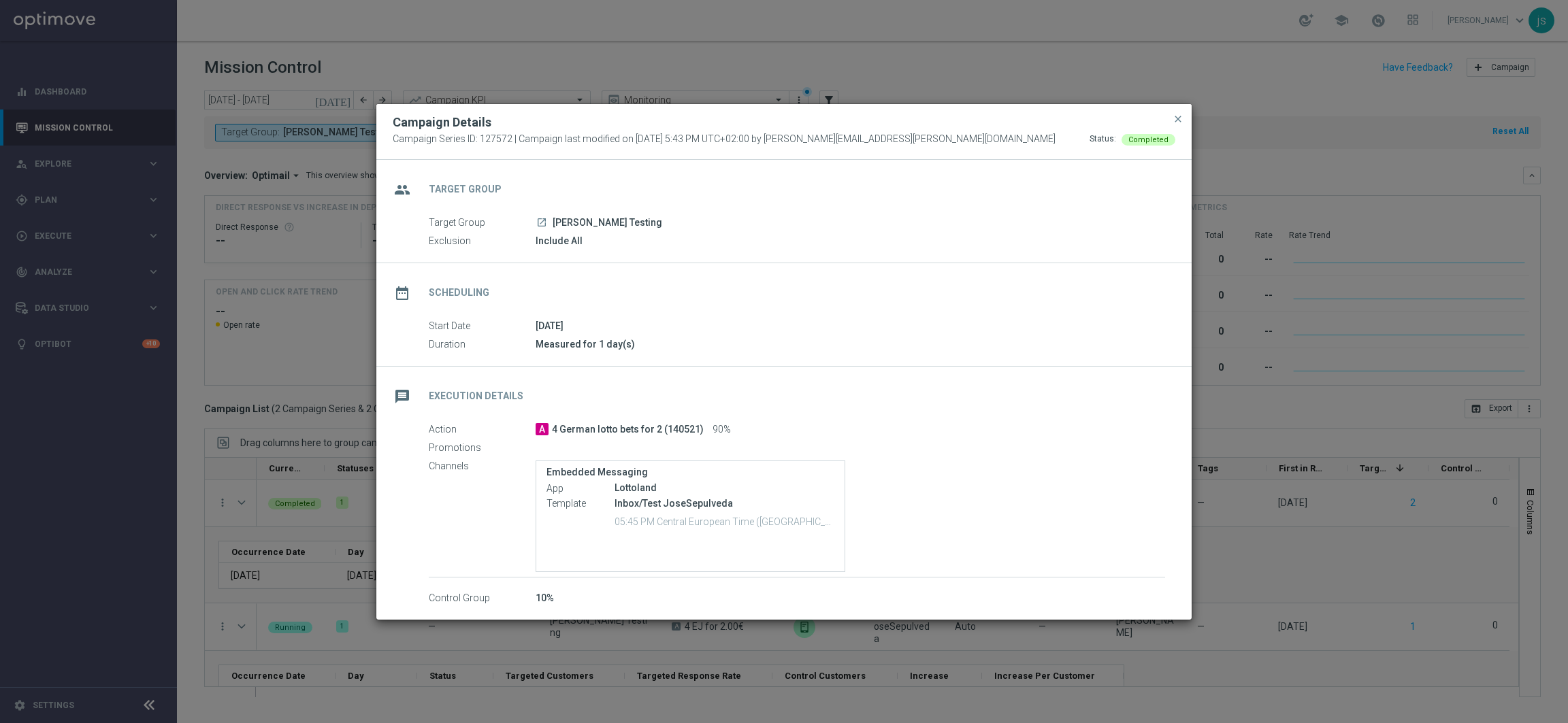
click at [1178, 123] on span "close" at bounding box center [1178, 119] width 11 height 11
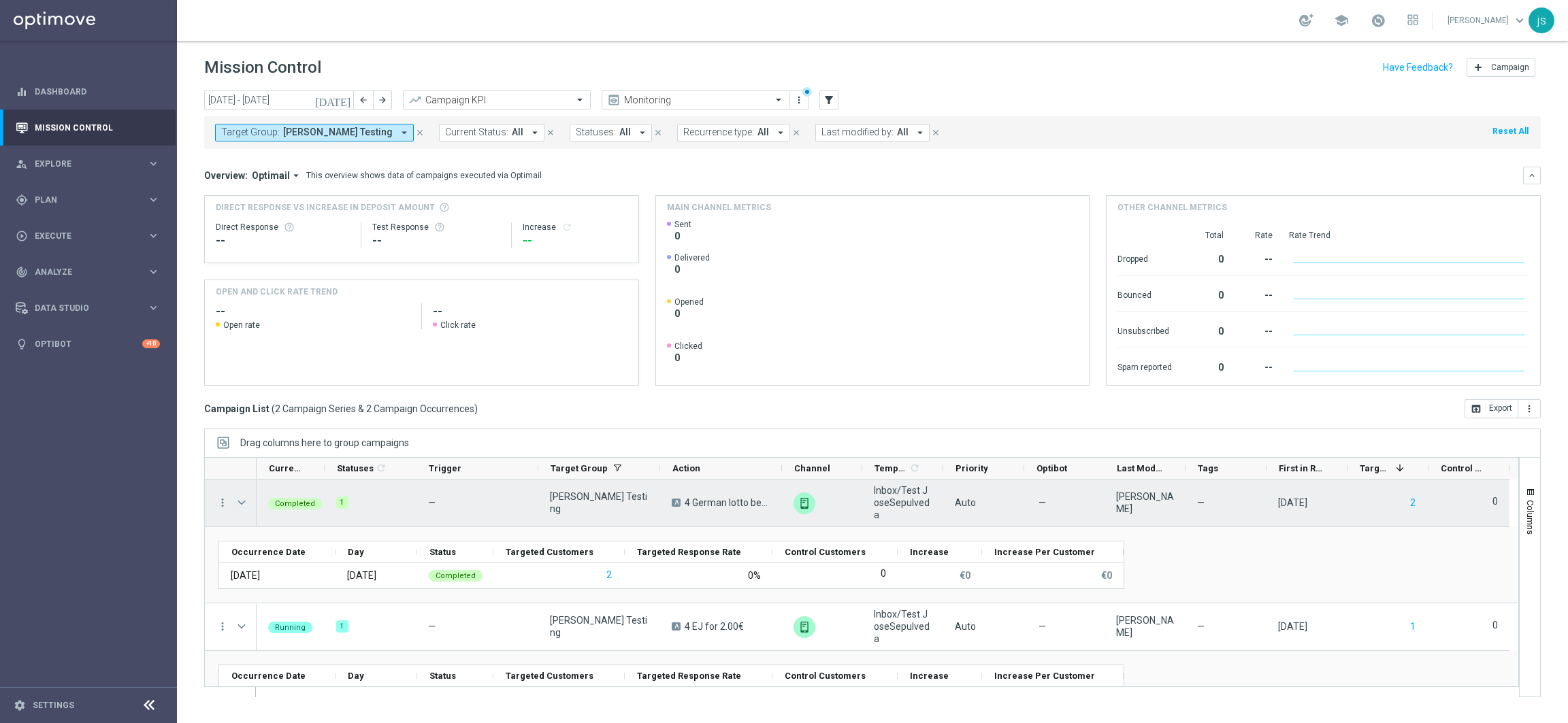
click at [243, 500] on span "Press SPACE to select this row." at bounding box center [242, 503] width 13 height 11
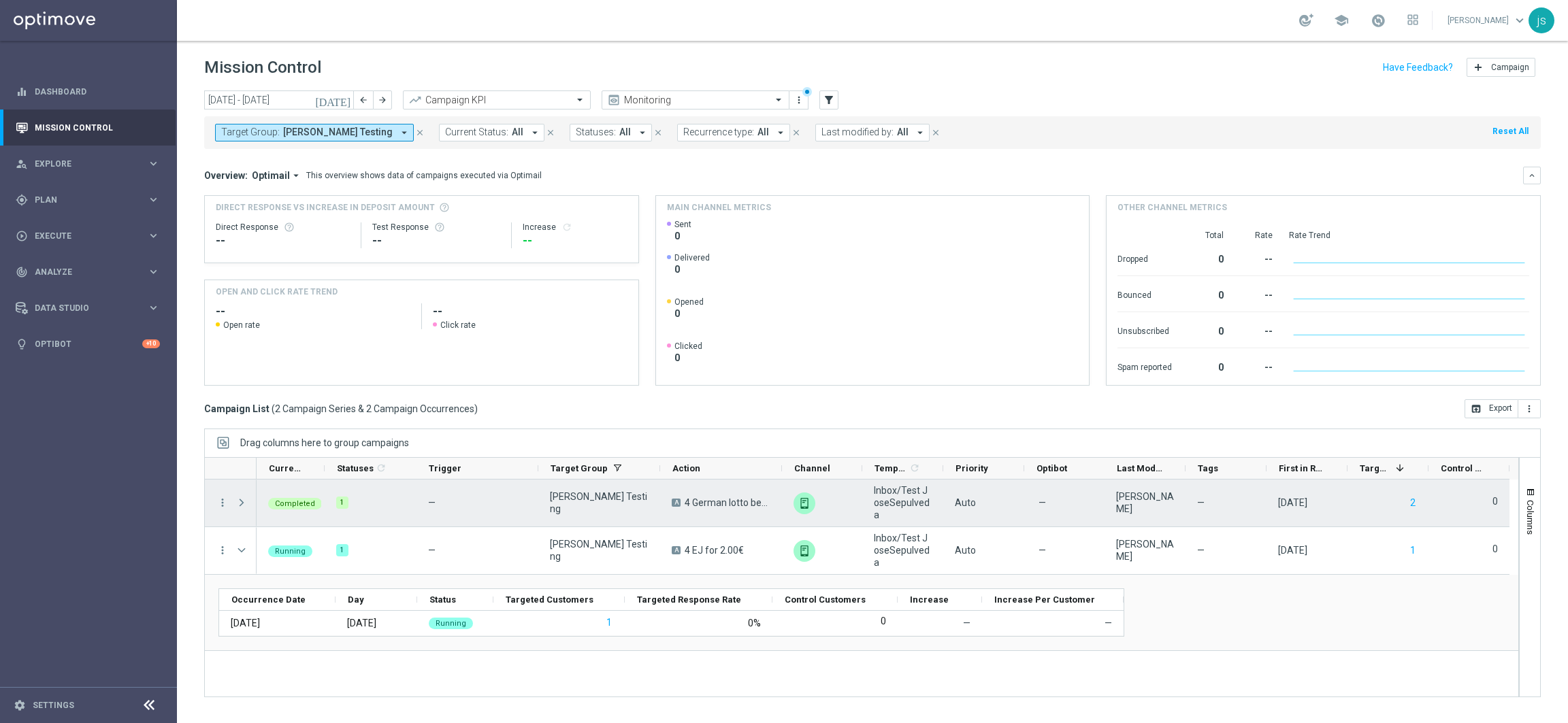
click at [243, 499] on span "Press SPACE to select this row." at bounding box center [242, 503] width 13 height 11
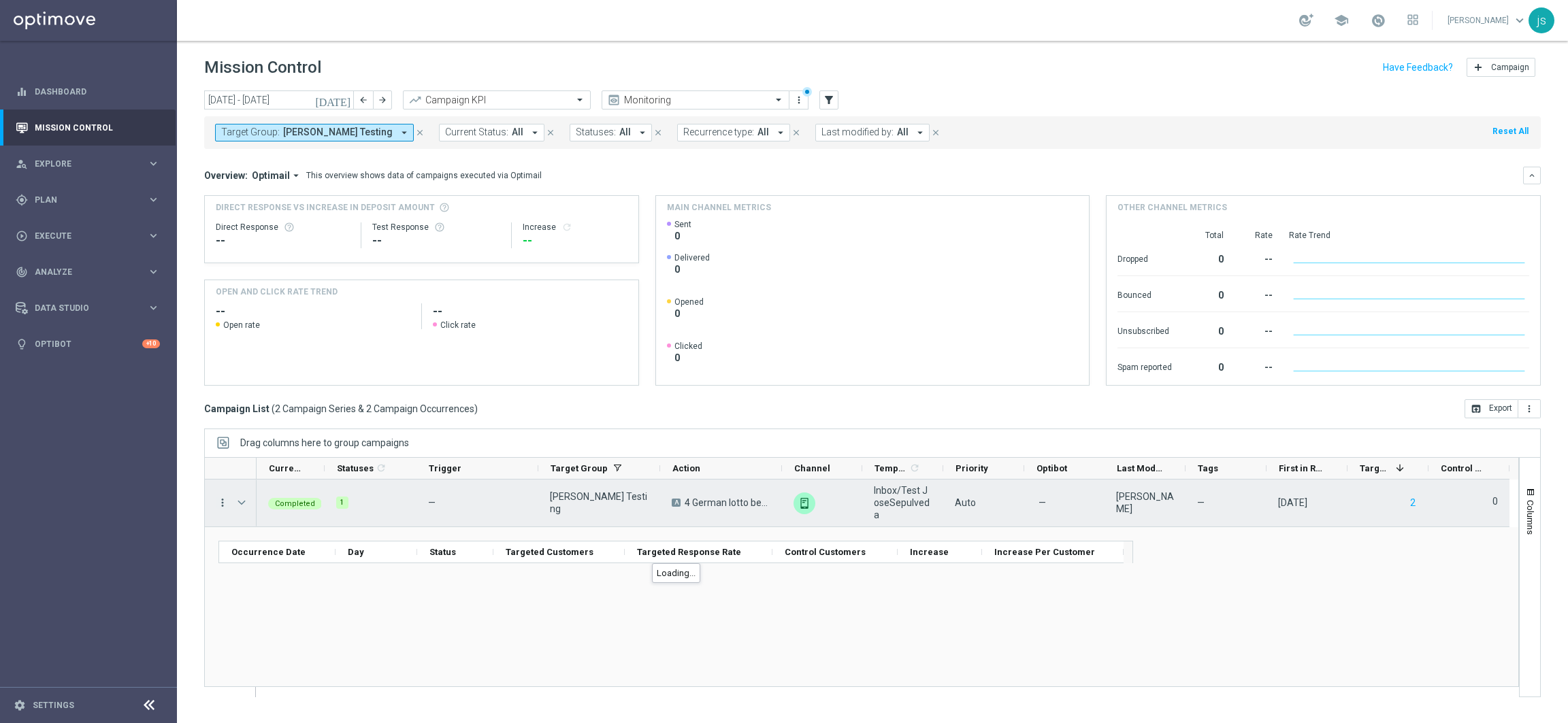
click at [222, 505] on icon "more_vert" at bounding box center [223, 503] width 13 height 13
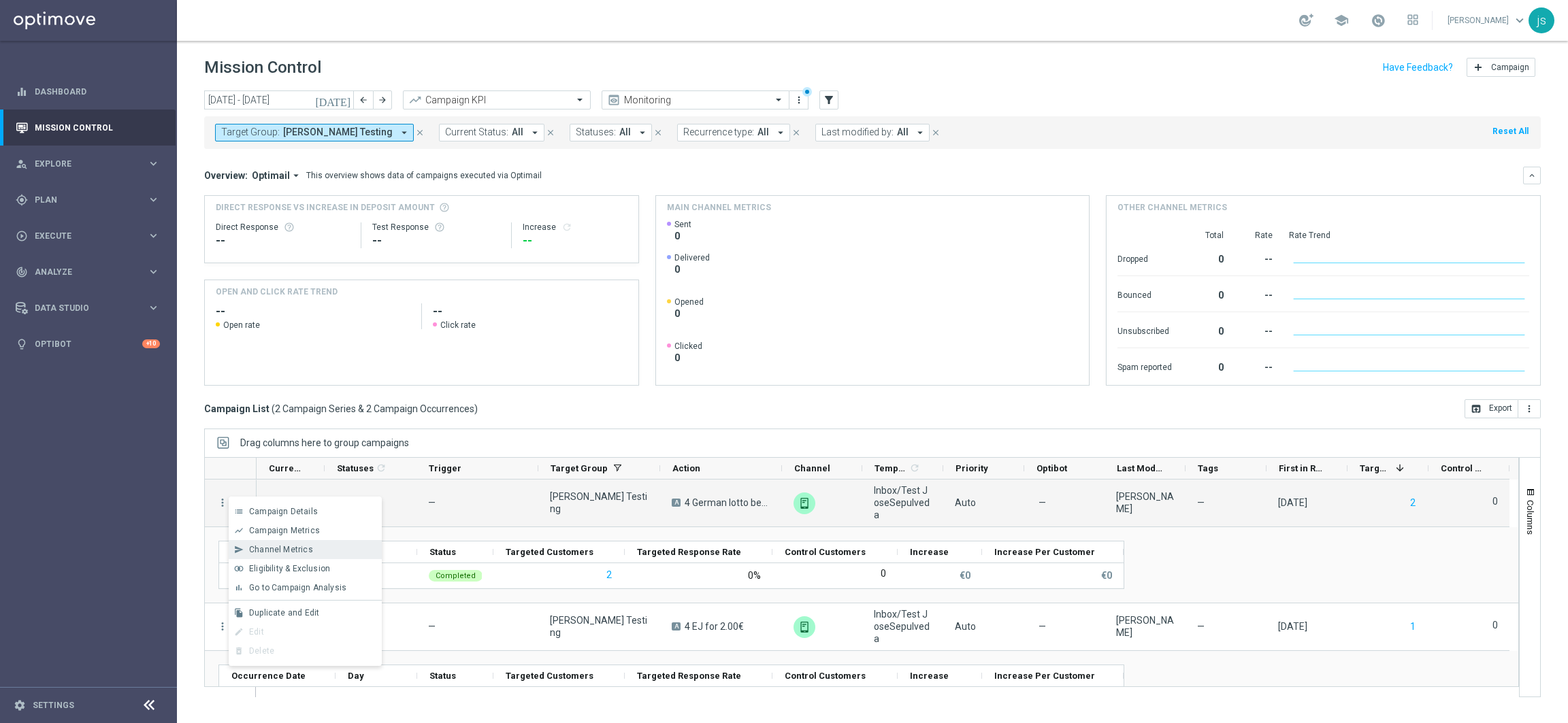
click at [330, 548] on div "Channel Metrics" at bounding box center [312, 550] width 126 height 10
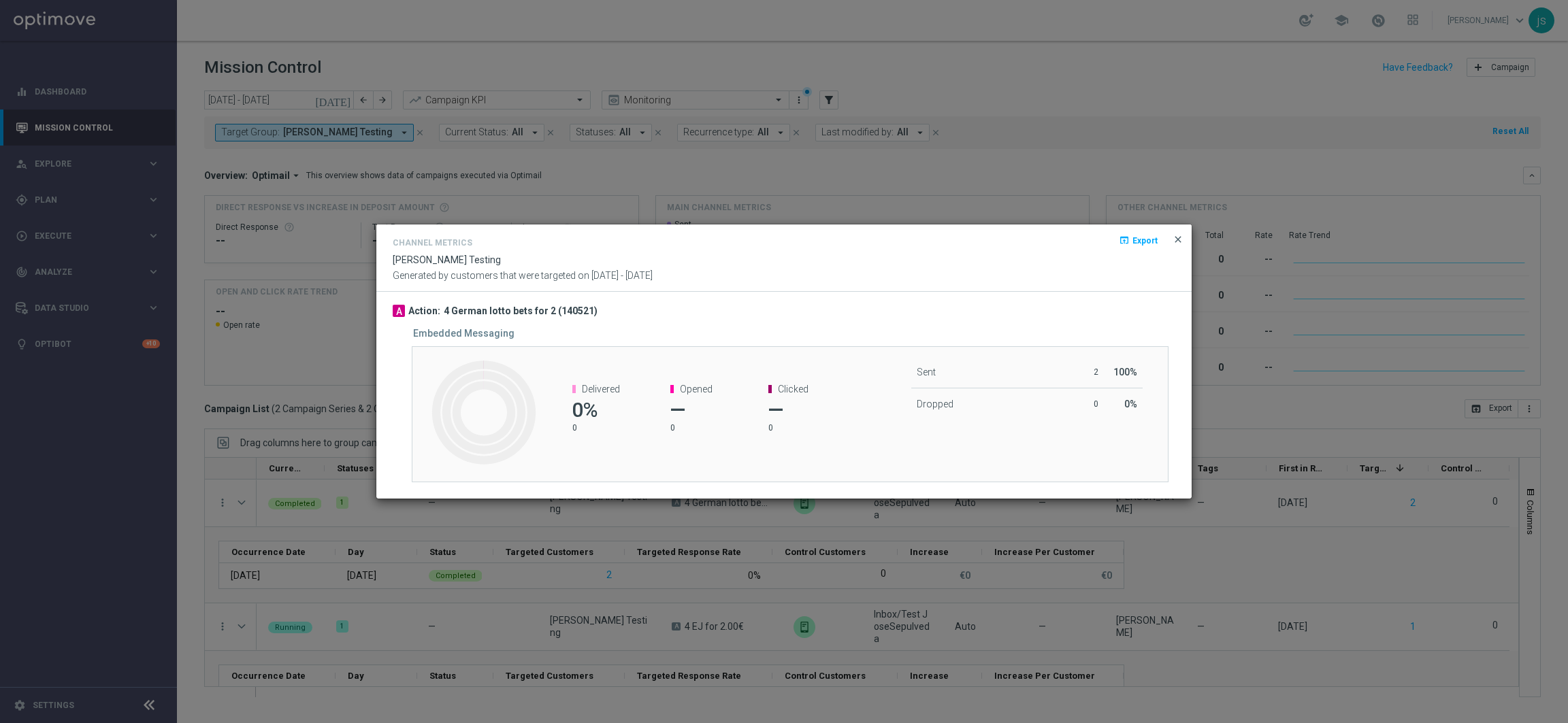
click at [1179, 239] on span "close" at bounding box center [1178, 240] width 11 height 11
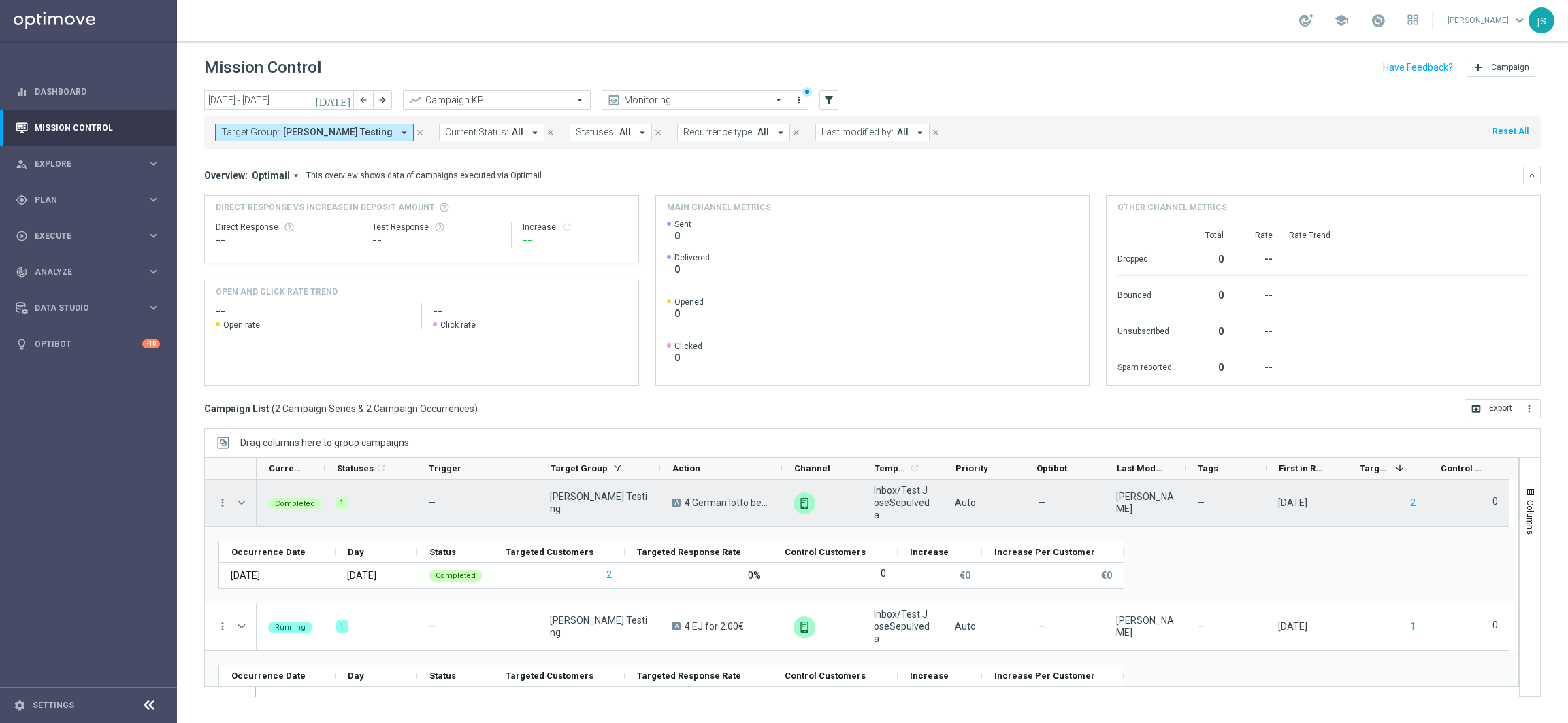
scroll to position [41, 0]
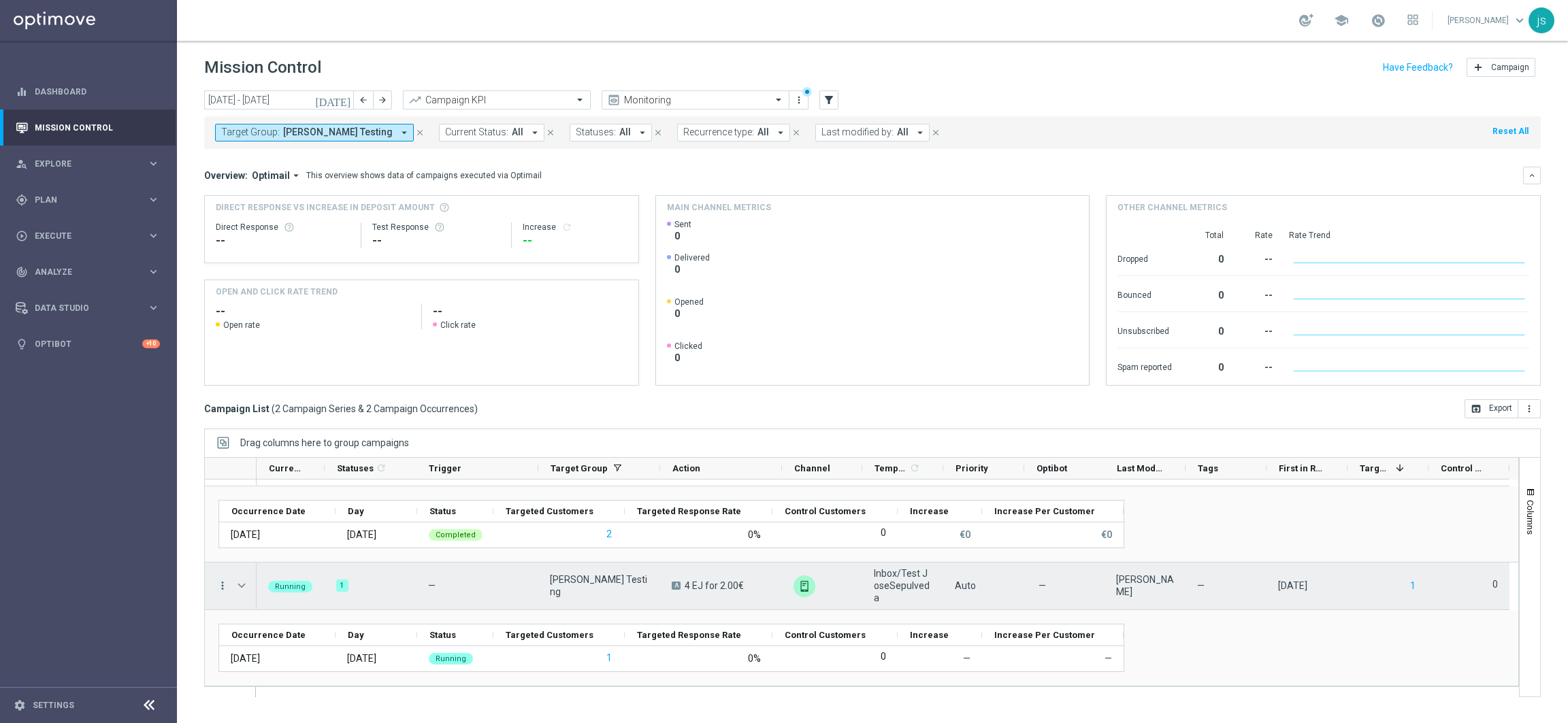
click at [224, 585] on icon "more_vert" at bounding box center [223, 586] width 13 height 13
click at [323, 443] on div "Campaign Metrics" at bounding box center [312, 444] width 126 height 10
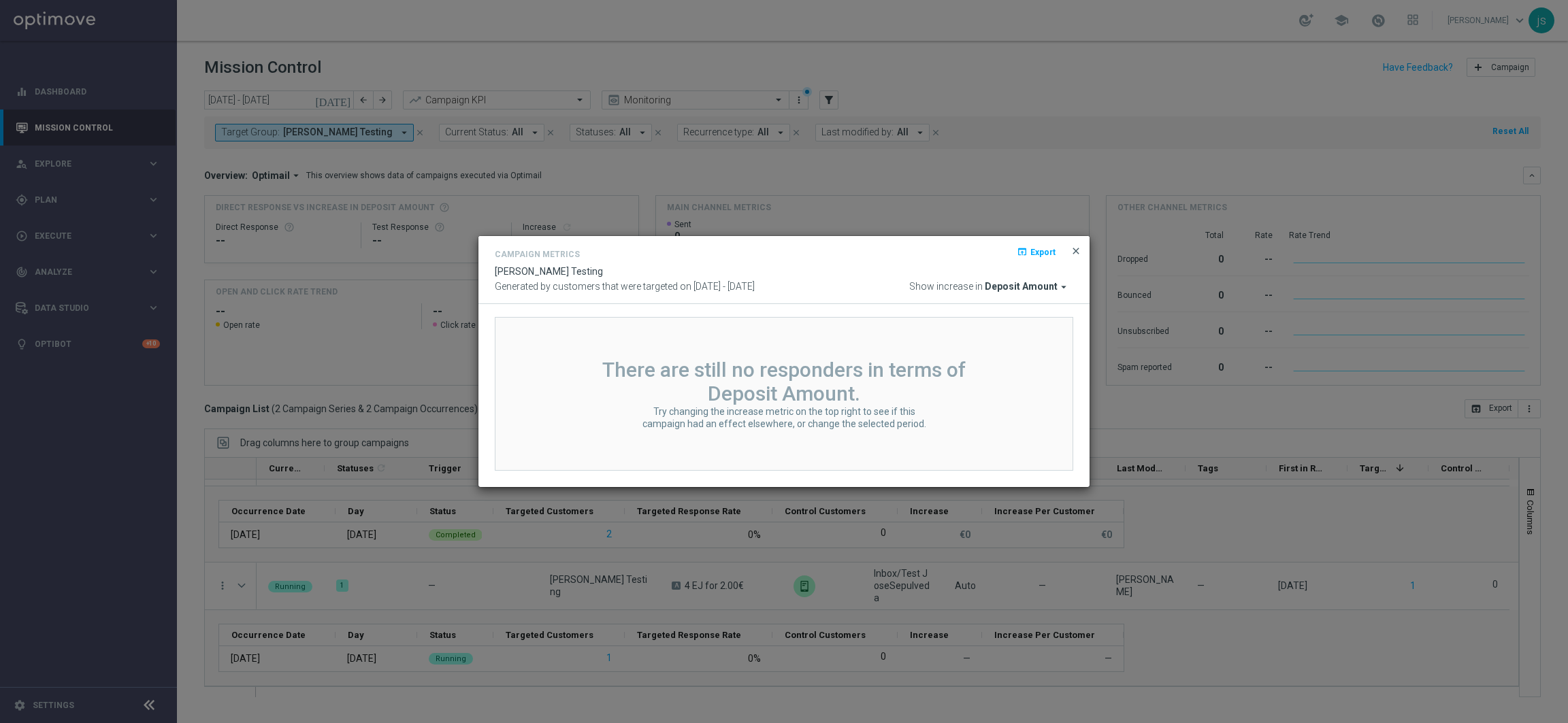
click at [1077, 250] on span "close" at bounding box center [1076, 251] width 11 height 11
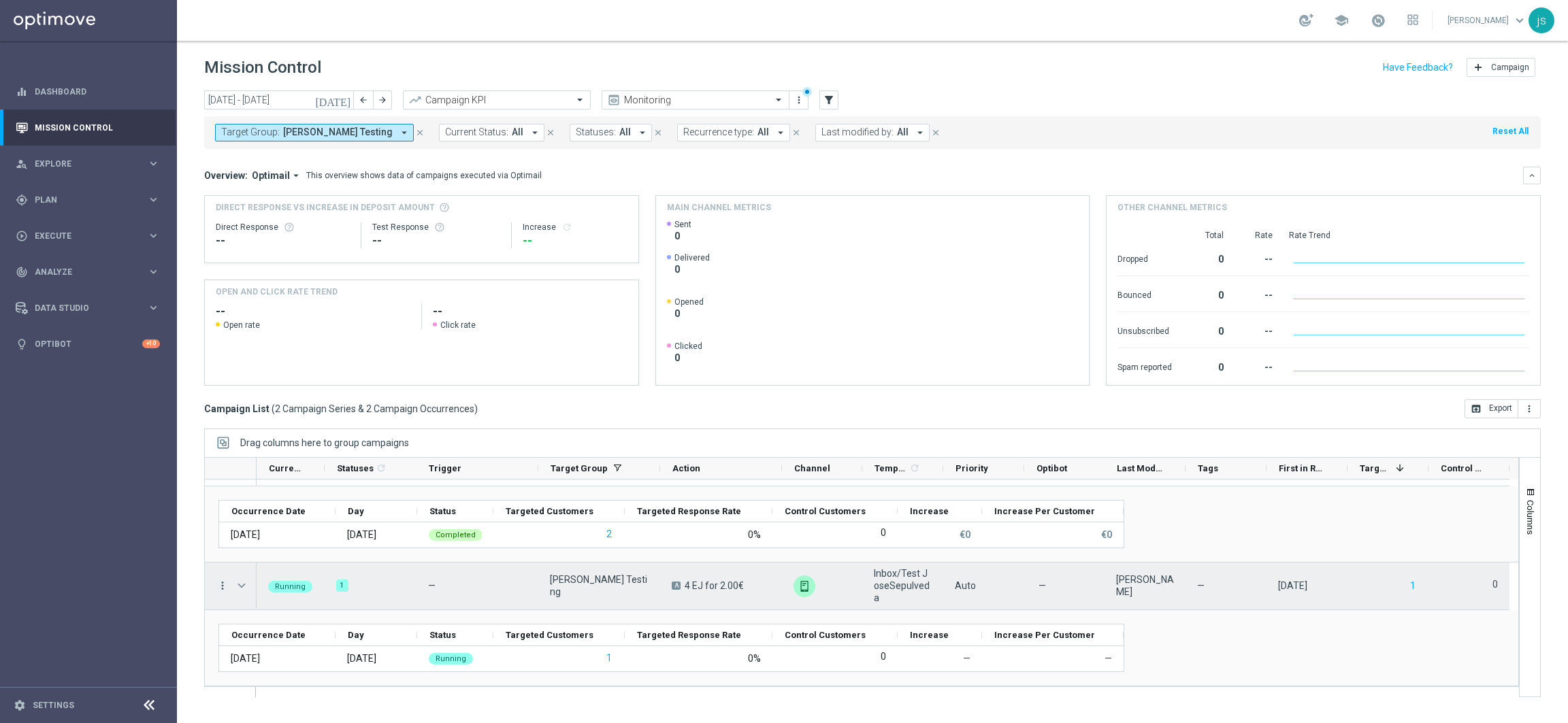
click at [222, 587] on icon "more_vert" at bounding box center [223, 586] width 13 height 13
click at [320, 459] on div "Channel Metrics" at bounding box center [312, 463] width 126 height 10
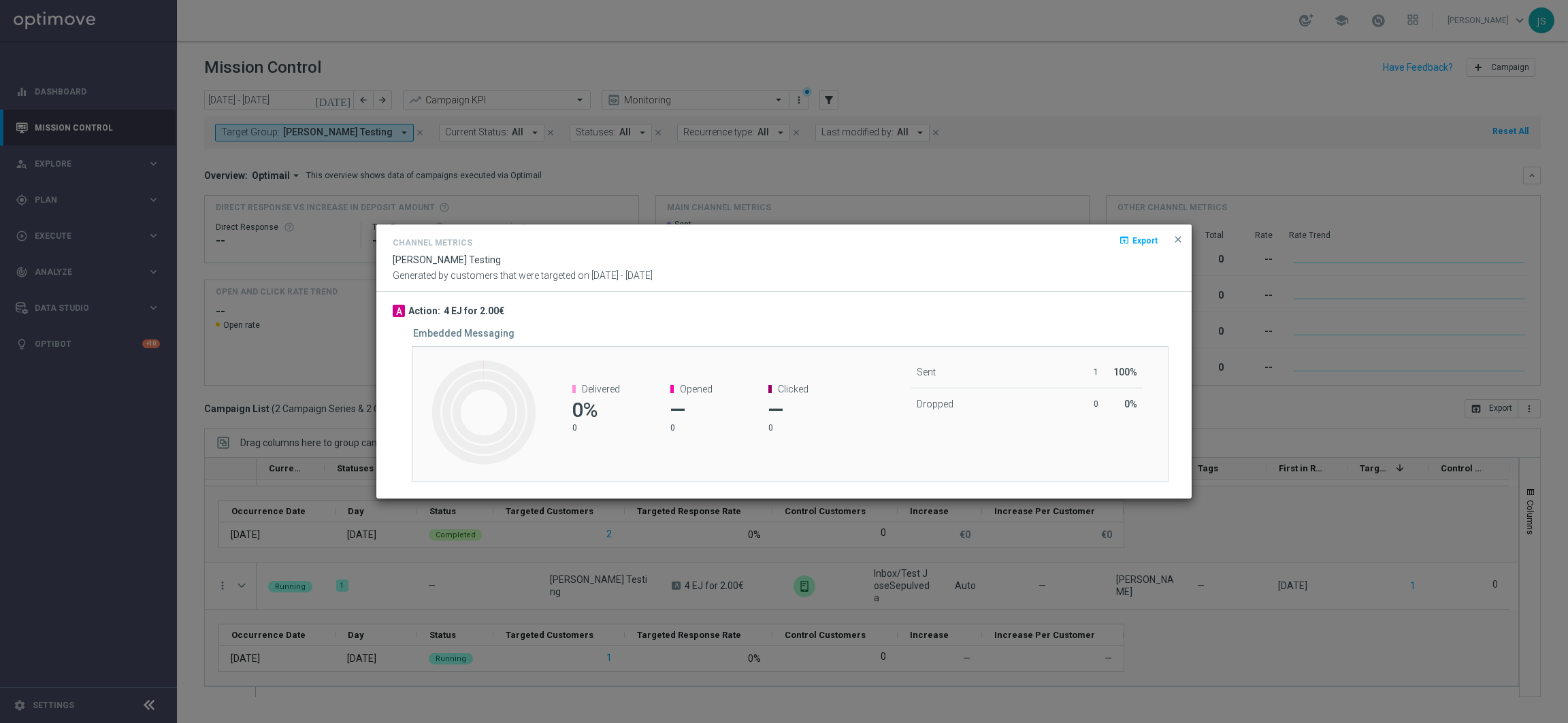
click at [1180, 241] on span "close" at bounding box center [1178, 240] width 11 height 11
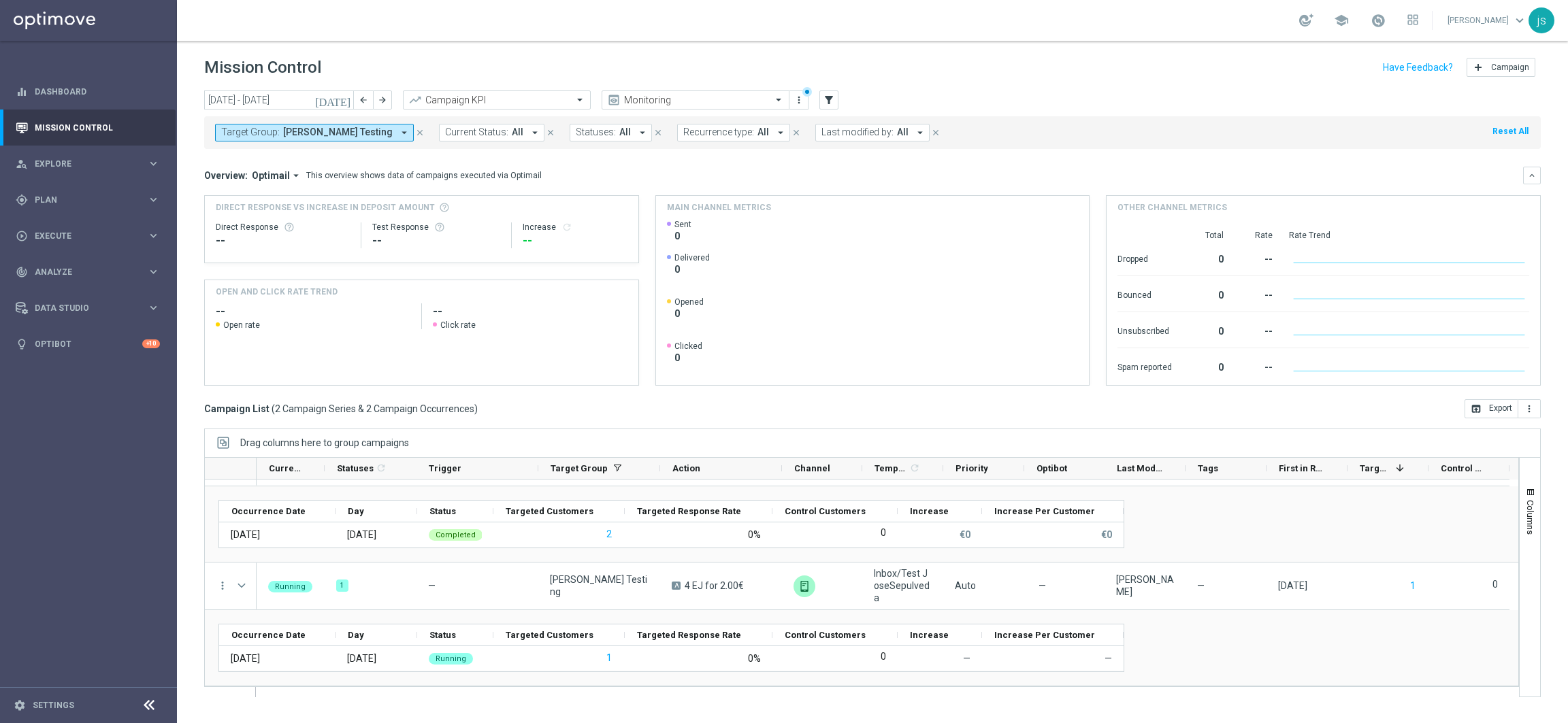
click at [34, 711] on footer "settings Settings" at bounding box center [88, 705] width 177 height 36
drag, startPoint x: 42, startPoint y: 706, endPoint x: 116, endPoint y: 577, distance: 148.7
click at [42, 706] on link "Settings" at bounding box center [53, 705] width 41 height 8
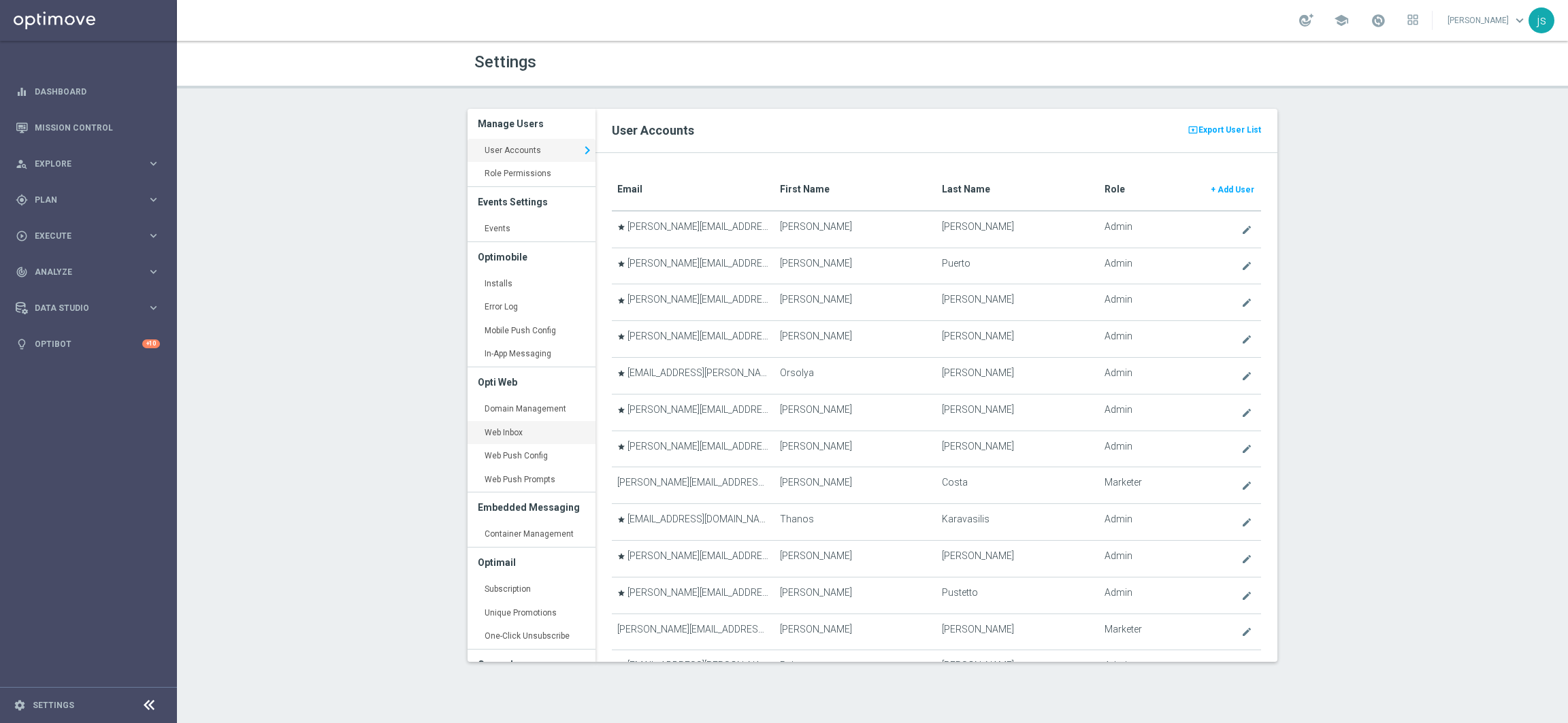
drag, startPoint x: 509, startPoint y: 429, endPoint x: 523, endPoint y: 424, distance: 14.9
click at [509, 429] on link "Web Inbox keyboard_arrow_right" at bounding box center [532, 433] width 128 height 24
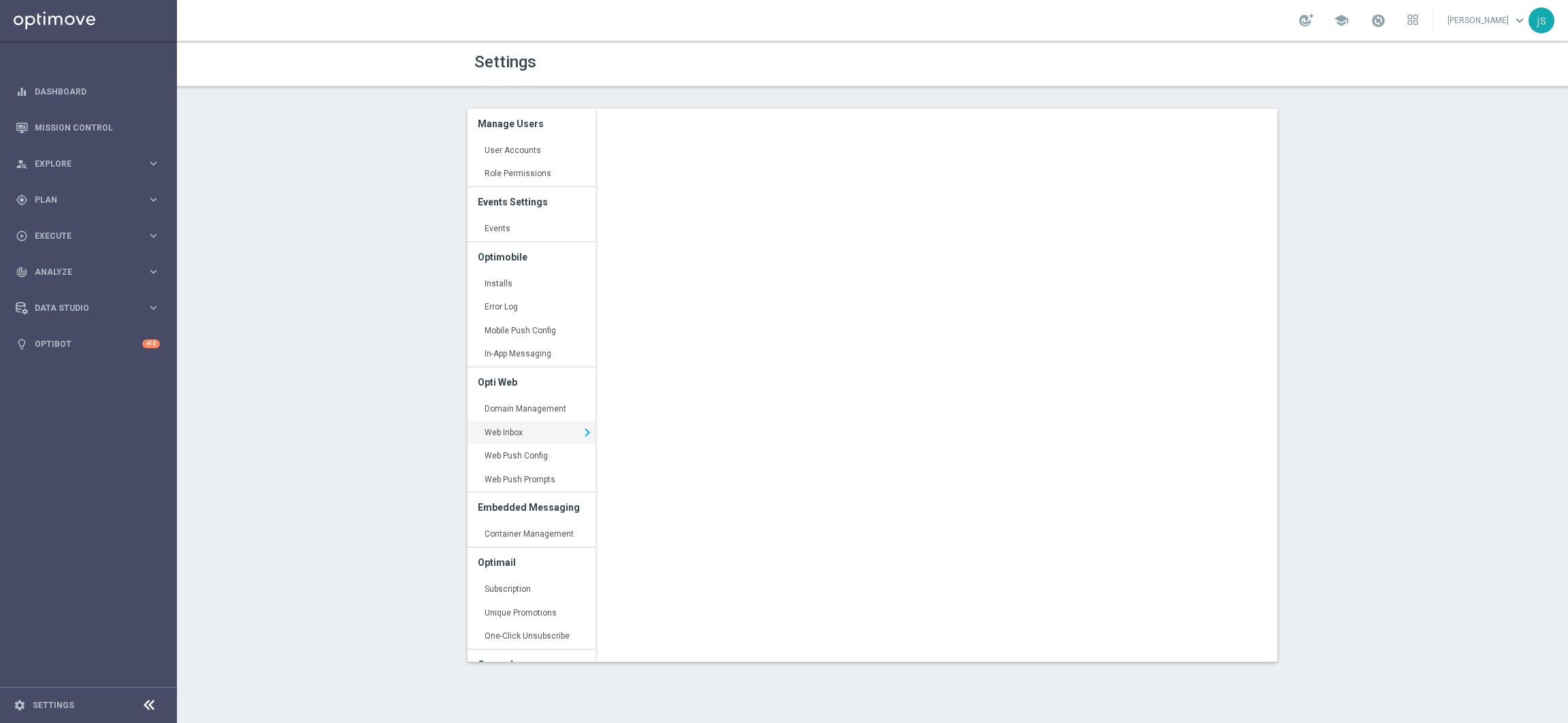
click at [1353, 148] on div "Settings Manage Users User Accounts keyboard_arrow_right Role Permissions keybo…" at bounding box center [872, 381] width 1391 height 682
click at [521, 407] on link "Domain Management keyboard_arrow_right" at bounding box center [532, 409] width 128 height 24
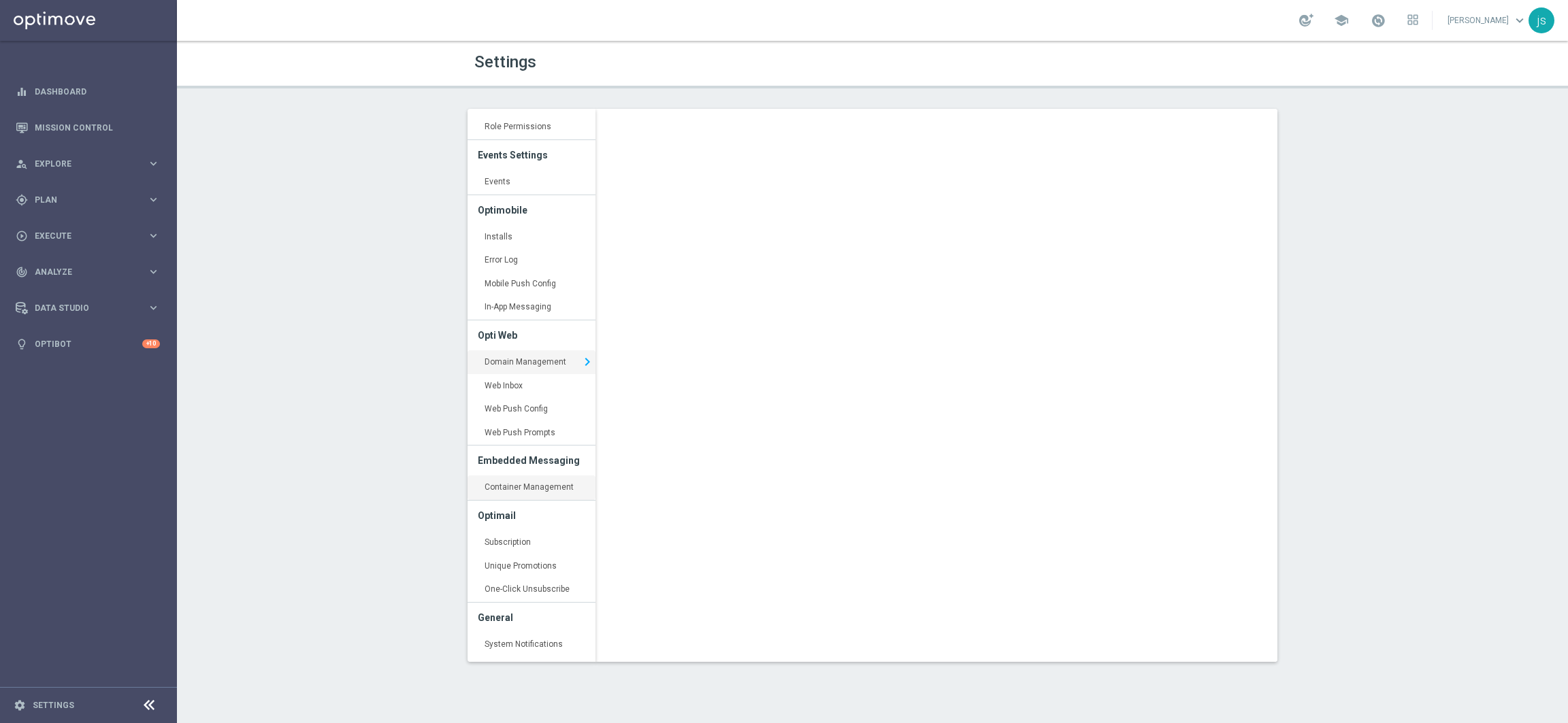
click at [516, 492] on link "Container Management keyboard_arrow_right" at bounding box center [532, 488] width 128 height 24
click at [1394, 223] on div "Settings Manage Users User Accounts keyboard_arrow_right Role Permissions keybo…" at bounding box center [872, 381] width 1391 height 682
click at [1364, 174] on div "Settings Manage Users User Accounts keyboard_arrow_right Role Permissions keybo…" at bounding box center [872, 381] width 1391 height 682
